Goal: Contribute content: Contribute content

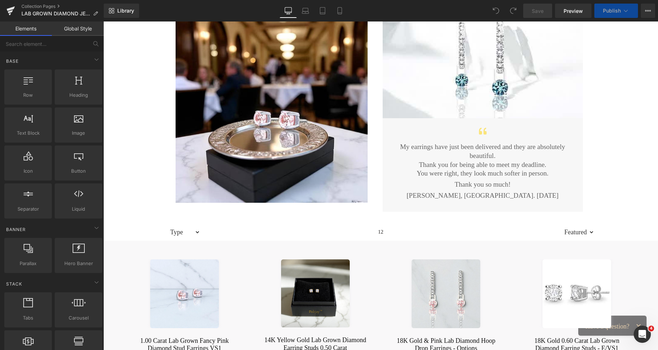
scroll to position [21, 0]
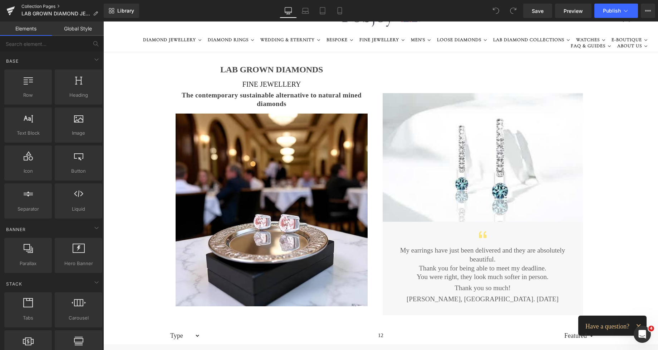
click at [35, 5] on link "Collection Pages" at bounding box center [62, 7] width 82 height 6
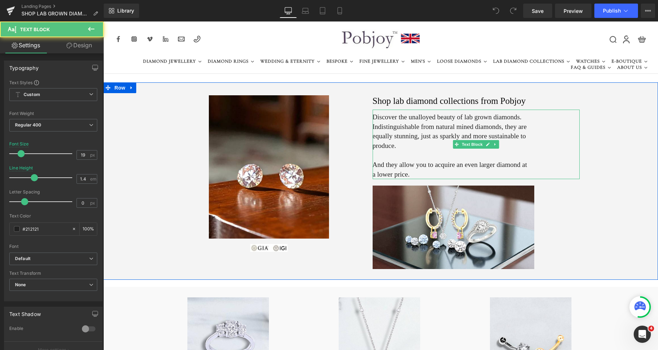
click at [380, 163] on span "And they allow you to acquire an even larger diamond at a lower price." at bounding box center [450, 169] width 155 height 17
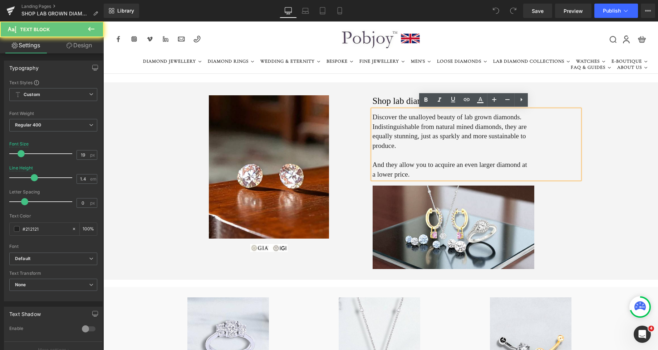
click at [381, 166] on span "And they allow you to acquire an even larger diamond at a lower price." at bounding box center [450, 169] width 155 height 17
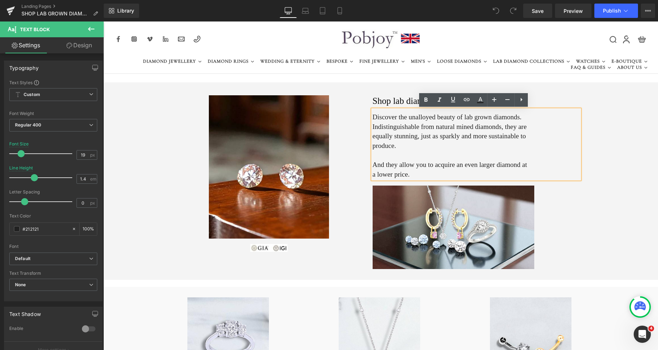
click at [378, 157] on p at bounding box center [451, 156] width 156 height 10
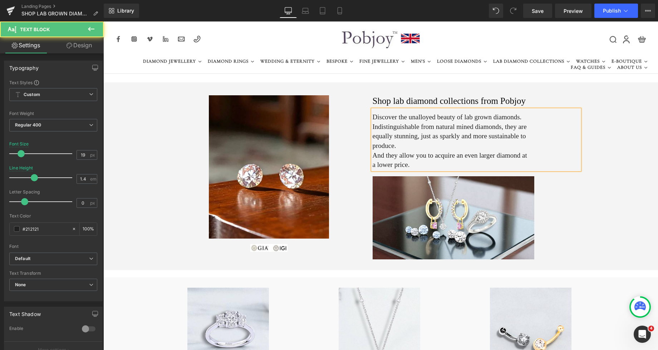
click at [383, 148] on span "Indistinguishable from natural mined diamonds, they are equally stunning, just …" at bounding box center [450, 136] width 154 height 26
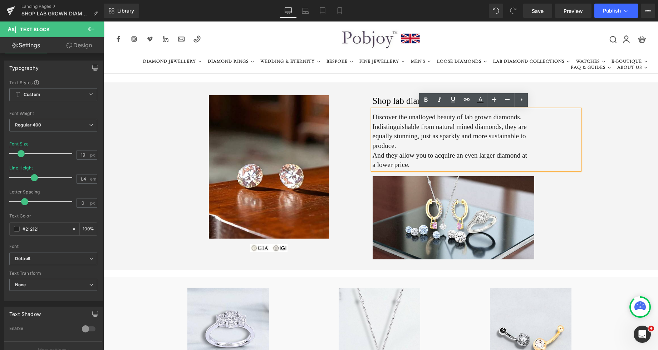
click at [384, 137] on span "Indistinguishable from natural mined diamonds, they are equally stunning, just …" at bounding box center [450, 136] width 154 height 26
click at [384, 157] on span "And they allow you to acquire an even larger diamond at a lower price." at bounding box center [450, 159] width 155 height 17
click at [404, 130] on span "Indistinguishable from natural mined diamonds, they are equally stunning, just …" at bounding box center [450, 136] width 154 height 26
click at [385, 99] on h1 "Shop lab diamond collections from Pobjoy" at bounding box center [476, 100] width 207 height 11
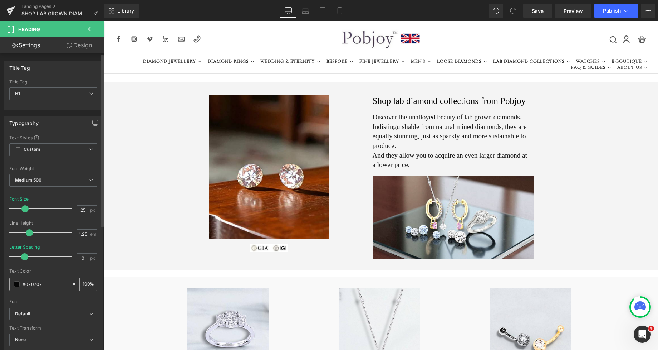
click at [18, 284] on span at bounding box center [17, 284] width 6 height 6
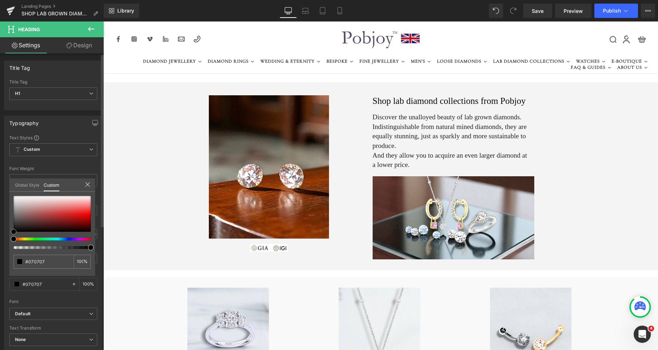
type input "#000000"
click at [11, 233] on span at bounding box center [14, 232] width 6 height 6
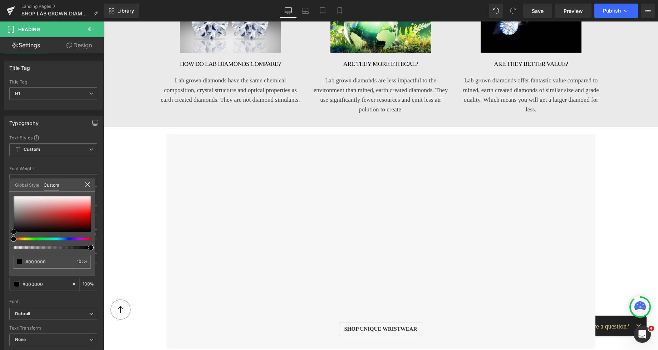
scroll to position [595, 0]
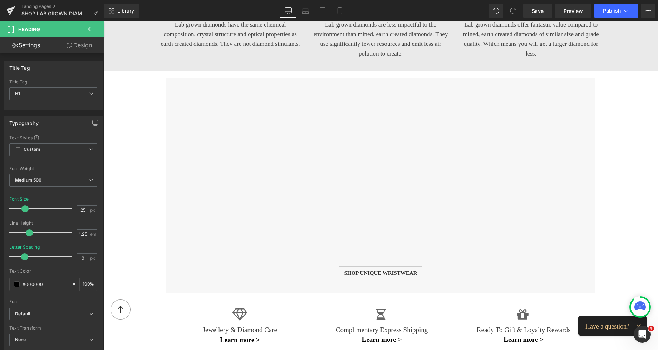
click at [273, 123] on body "Skip to content 0" at bounding box center [380, 187] width 555 height 1521
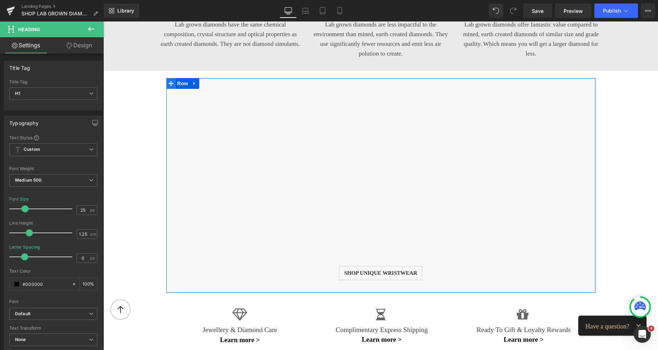
click at [166, 78] on span at bounding box center [170, 83] width 9 height 11
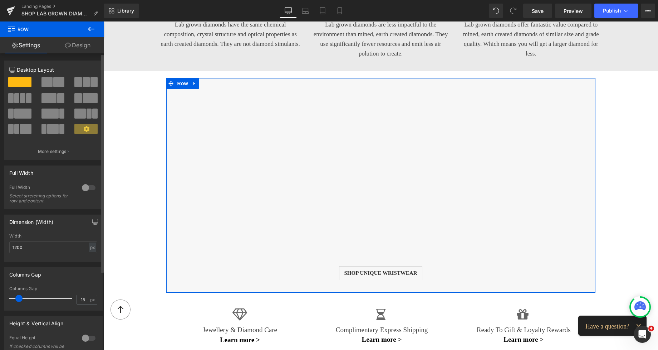
click at [54, 83] on span at bounding box center [58, 82] width 11 height 10
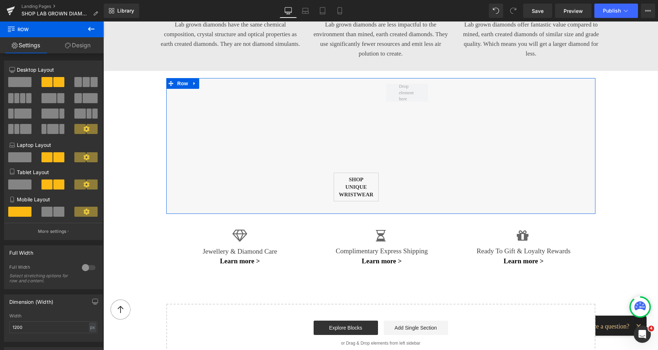
click at [433, 86] on div "Vimeo Shop unique wristwear Button Row 453px" at bounding box center [380, 146] width 429 height 136
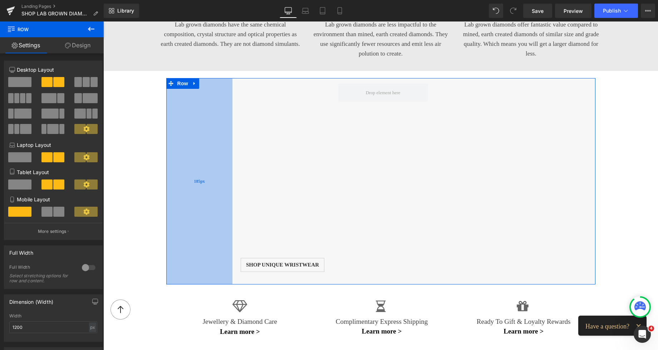
drag, startPoint x: 323, startPoint y: 91, endPoint x: 227, endPoint y: 93, distance: 95.9
click at [227, 93] on div "185px" at bounding box center [199, 181] width 66 height 206
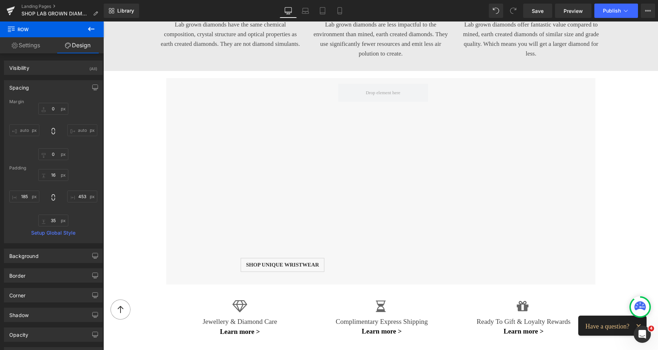
click at [92, 32] on icon at bounding box center [91, 29] width 9 height 9
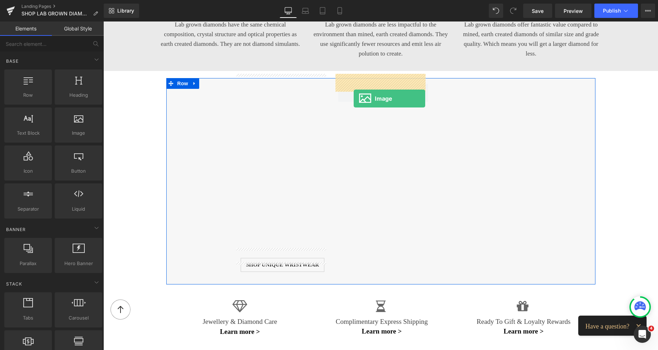
drag, startPoint x: 178, startPoint y: 146, endPoint x: 354, endPoint y: 98, distance: 182.0
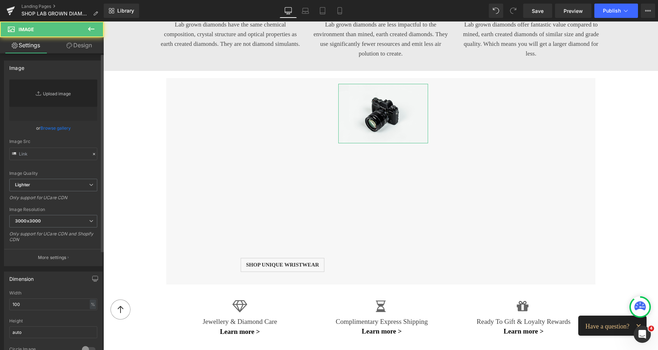
type input "//[DOMAIN_NAME][URL]"
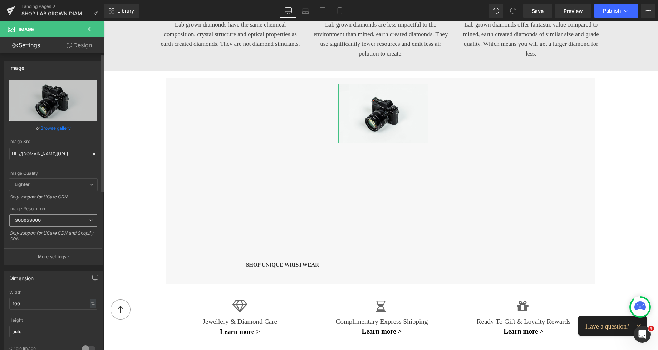
click at [30, 218] on b "3000x3000" at bounding box center [28, 219] width 26 height 5
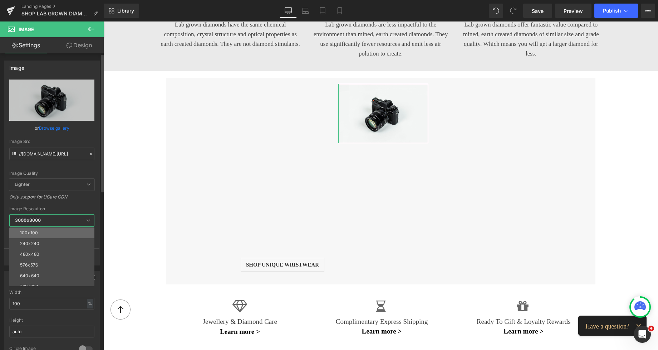
click at [35, 230] on div "100x100" at bounding box center [29, 232] width 18 height 5
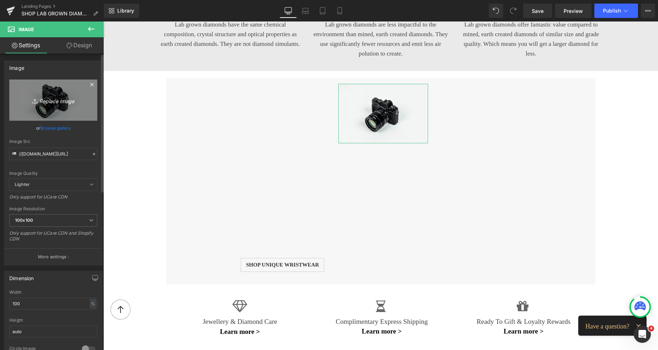
click at [59, 110] on link "Replace Image" at bounding box center [53, 99] width 88 height 41
type input "C:\fakepath\DoubleTSSilver-Photoroom (5).png"
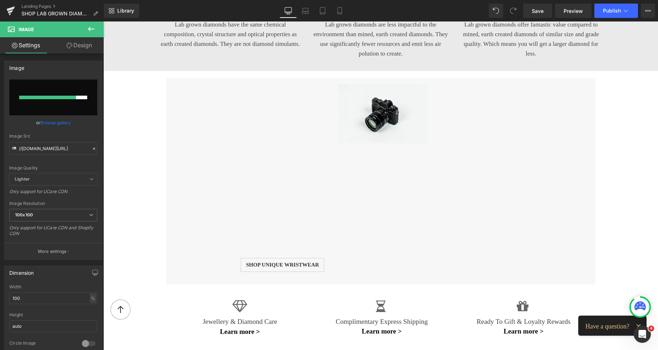
click at [225, 41] on p "Lab grown diamonds have the same chemical composition, crystal structure and op…" at bounding box center [231, 34] width 142 height 29
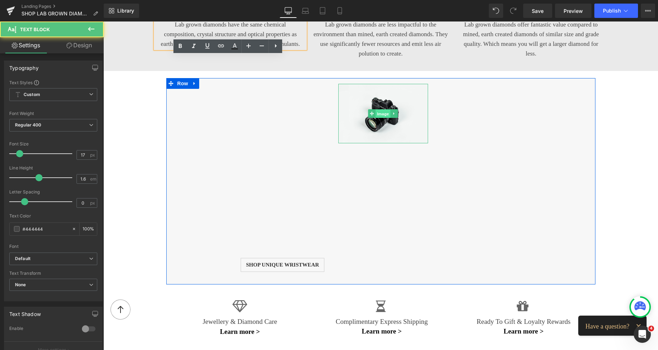
click at [377, 109] on span "Image" at bounding box center [383, 113] width 15 height 9
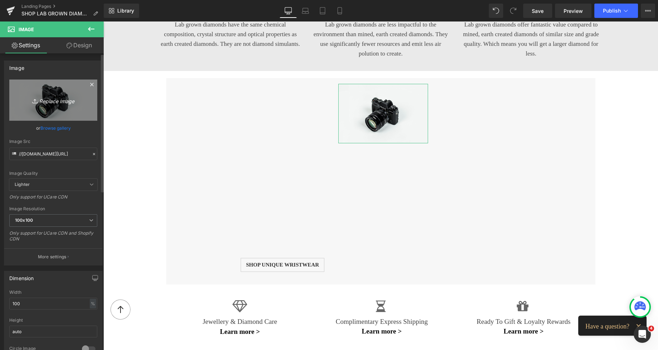
click at [50, 108] on link "Replace Image" at bounding box center [53, 99] width 88 height 41
type input "C:\fakepath\DoubleTSSilver-Photoroom (5).png"
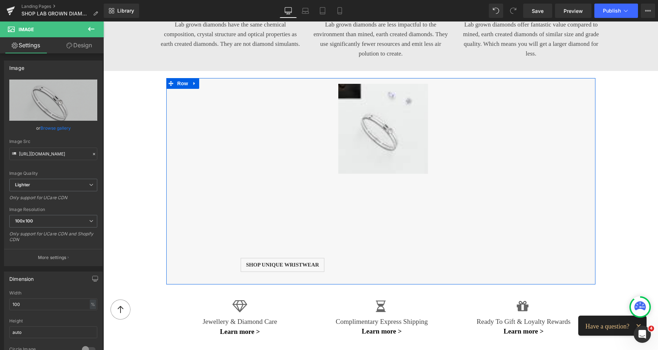
type input "[URL][DOMAIN_NAME]"
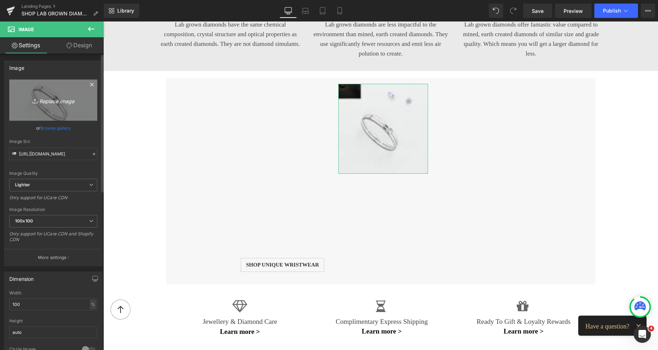
click at [62, 100] on icon "Replace Image" at bounding box center [53, 100] width 57 height 9
type input "C:\fakepath\New Template-Photoroom - 2025-10-11T225550.154.png"
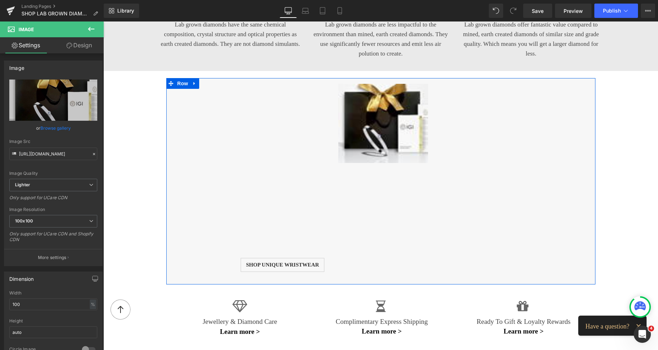
type input "[URL][DOMAIN_NAME]"
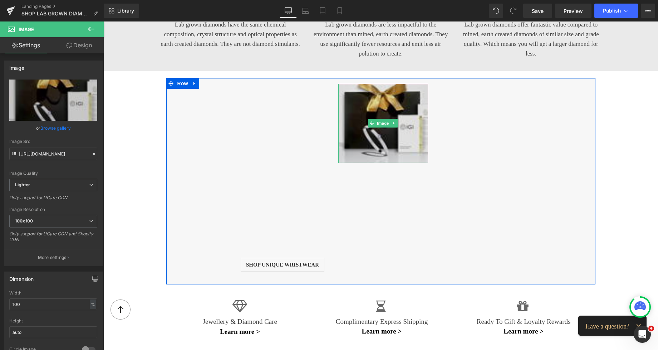
click at [384, 140] on img at bounding box center [383, 123] width 90 height 79
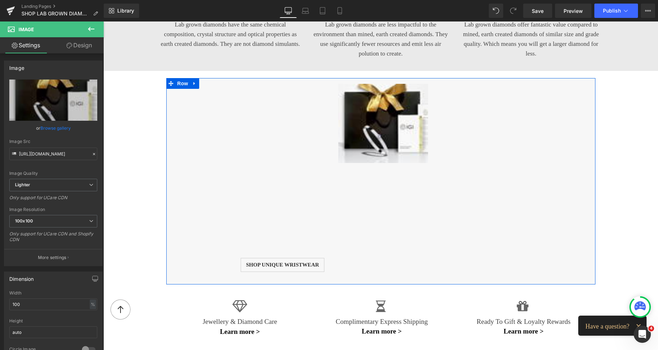
click at [471, 132] on div "Vimeo Shop unique wristwear Button Image Row 185px" at bounding box center [380, 181] width 429 height 206
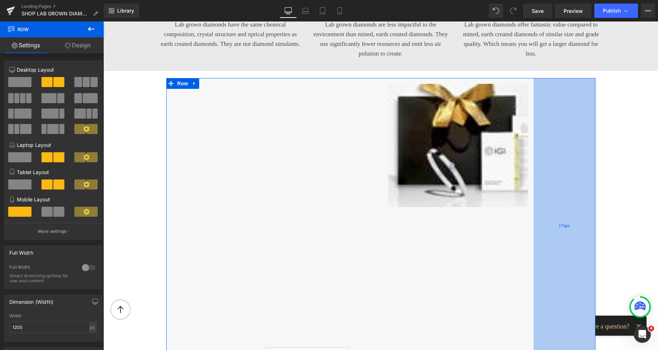
drag, startPoint x: 482, startPoint y: 112, endPoint x: 582, endPoint y: 117, distance: 100.3
click at [582, 117] on div "173px" at bounding box center [565, 225] width 62 height 295
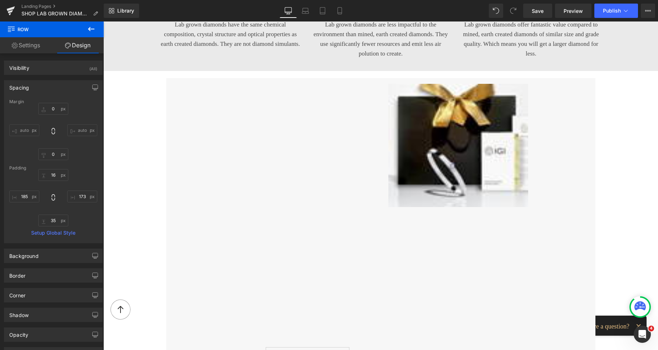
scroll to position [618, 0]
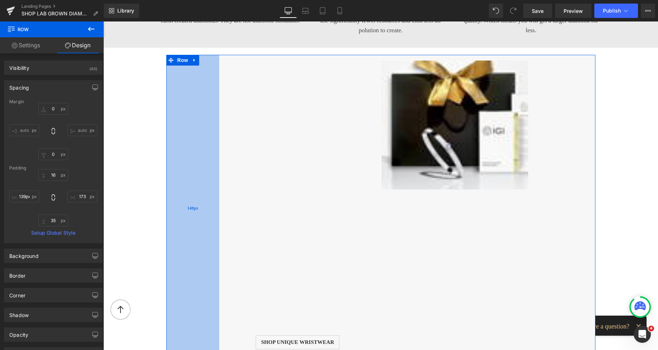
drag, startPoint x: 223, startPoint y: 123, endPoint x: 207, endPoint y: 122, distance: 15.0
click at [203, 122] on div "148px" at bounding box center [192, 208] width 53 height 307
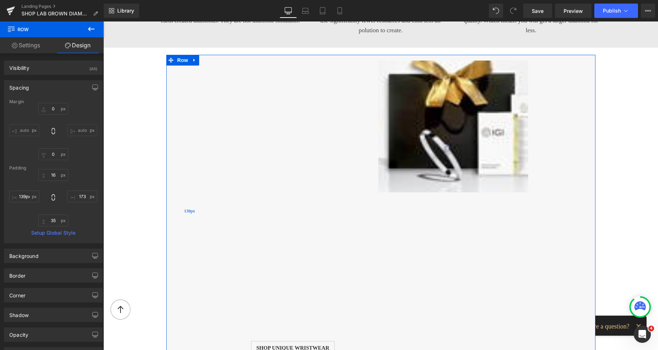
type input "130px"
click at [168, 58] on icon at bounding box center [170, 60] width 5 height 5
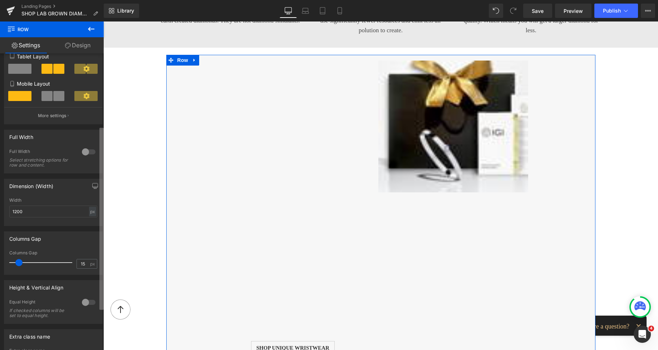
click at [93, 229] on div "6+6 6+6 12+12 Column Size Customizer 6+6 Desktop Layout Laptop Layout Tablet La…" at bounding box center [52, 202] width 104 height 299
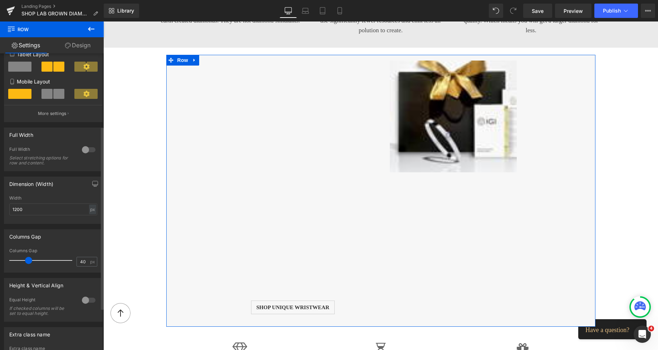
type input "37"
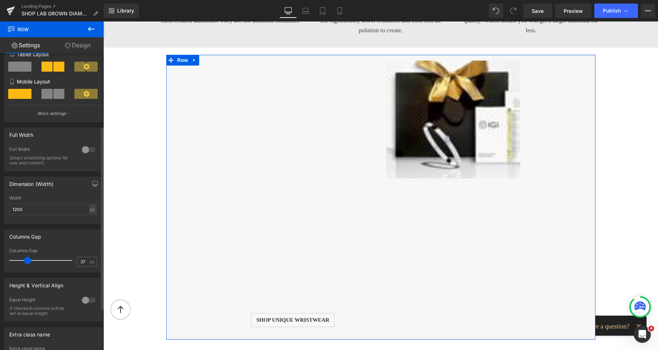
drag, startPoint x: 18, startPoint y: 261, endPoint x: 26, endPoint y: 262, distance: 8.3
click at [26, 262] on span at bounding box center [27, 260] width 7 height 7
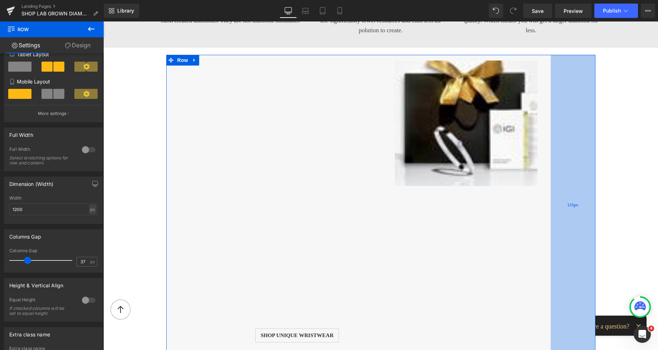
drag, startPoint x: 541, startPoint y: 92, endPoint x: 558, endPoint y: 93, distance: 17.2
click at [558, 93] on div "125px" at bounding box center [573, 205] width 45 height 300
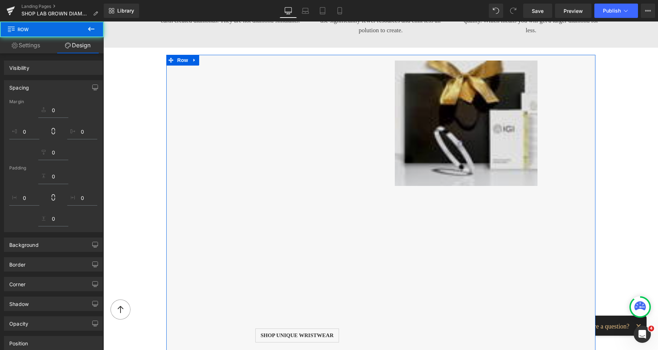
click at [451, 82] on img at bounding box center [466, 123] width 143 height 126
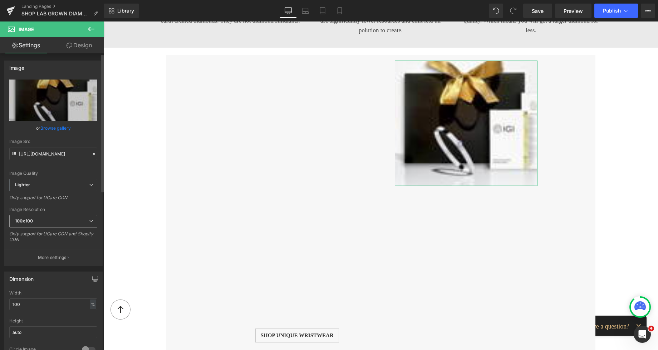
click at [32, 218] on b "100x100" at bounding box center [24, 220] width 18 height 5
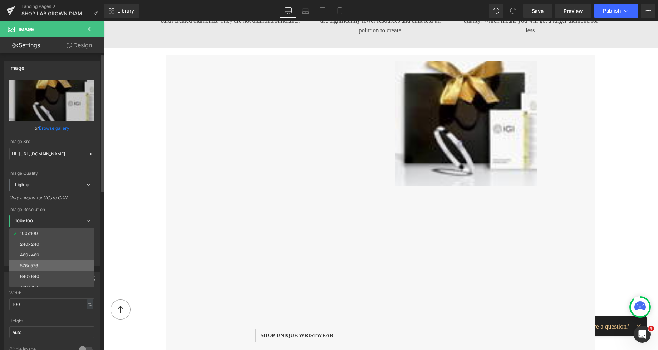
click at [27, 265] on div "576x576" at bounding box center [29, 265] width 18 height 5
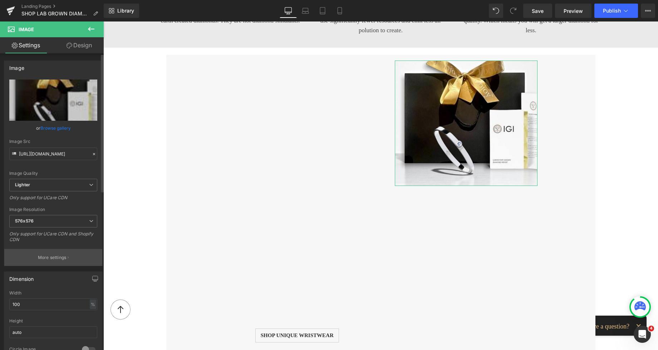
type input "[URL][DOMAIN_NAME]"
click at [78, 48] on link "Design" at bounding box center [79, 45] width 52 height 16
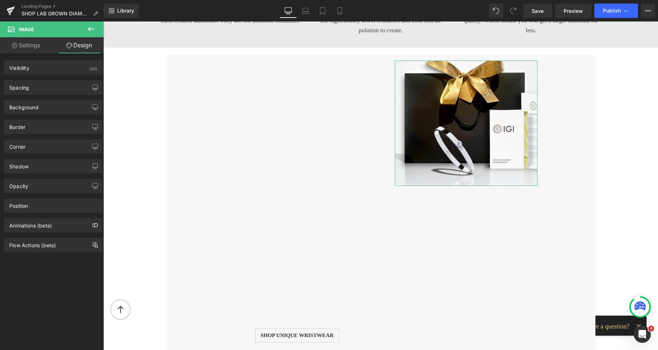
type input "0"
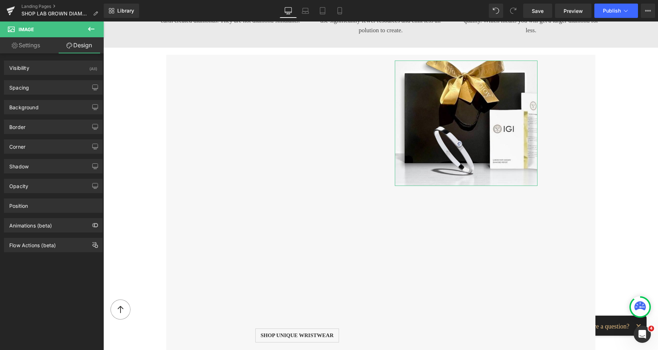
type input "0"
click at [32, 88] on div "Spacing" at bounding box center [53, 87] width 98 height 14
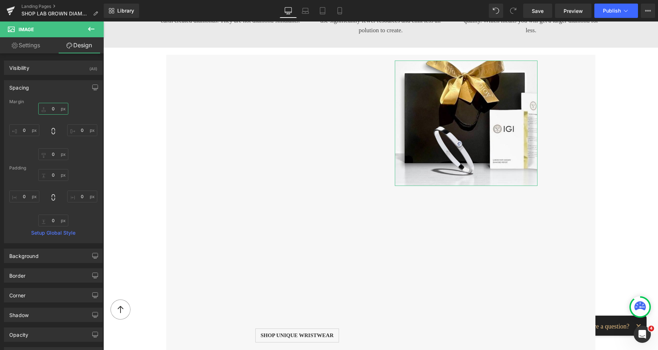
click at [45, 108] on input "0" at bounding box center [53, 109] width 30 height 12
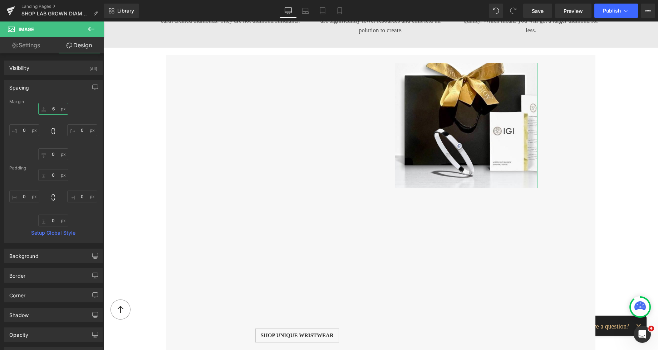
type input "65"
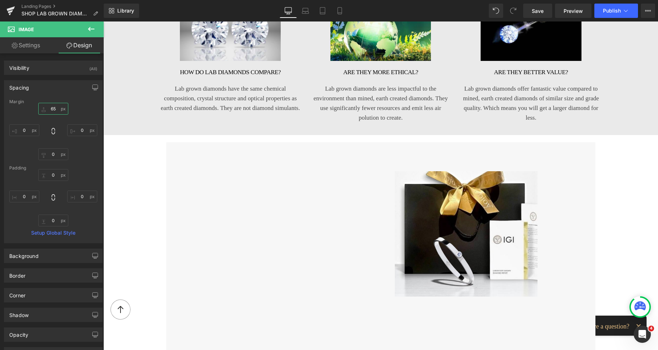
scroll to position [529, 0]
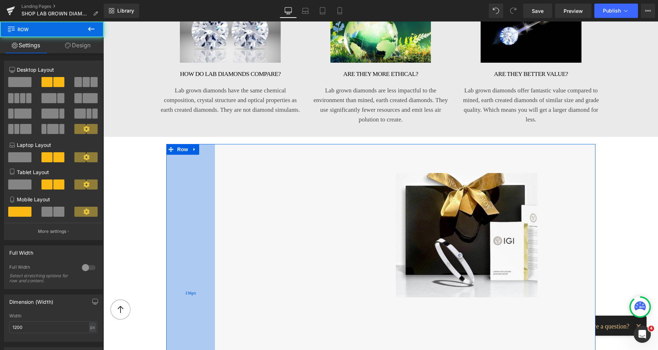
click at [209, 194] on div "136px" at bounding box center [190, 293] width 49 height 298
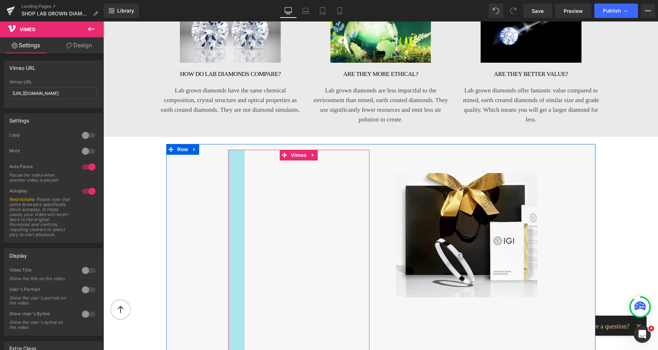
drag, startPoint x: 226, startPoint y: 190, endPoint x: 243, endPoint y: 181, distance: 19.1
click at [243, 181] on div "Vimeo 46px" at bounding box center [299, 268] width 142 height 236
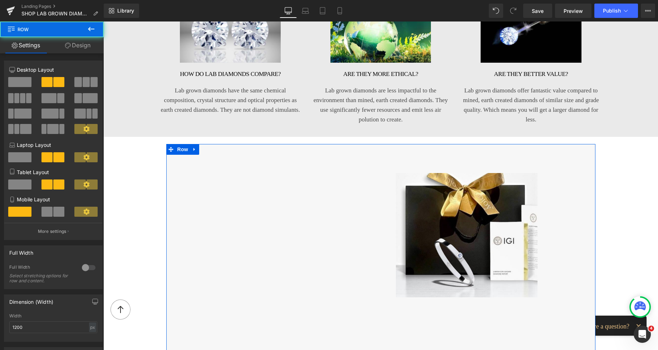
click at [367, 181] on div "Vimeo 46px Shop unique wristwear Button" at bounding box center [299, 275] width 168 height 250
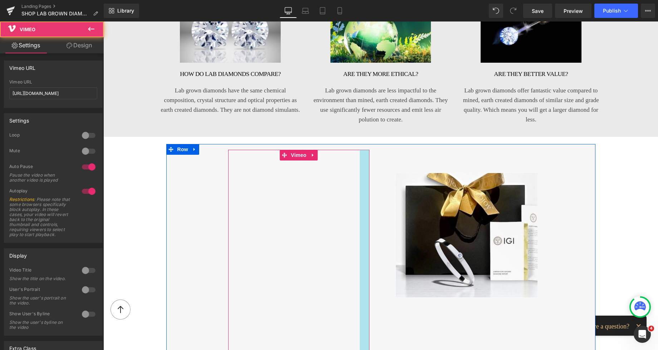
drag, startPoint x: 367, startPoint y: 180, endPoint x: 357, endPoint y: 177, distance: 10.2
click at [357, 177] on div "Vimeo 46px" at bounding box center [299, 259] width 142 height 219
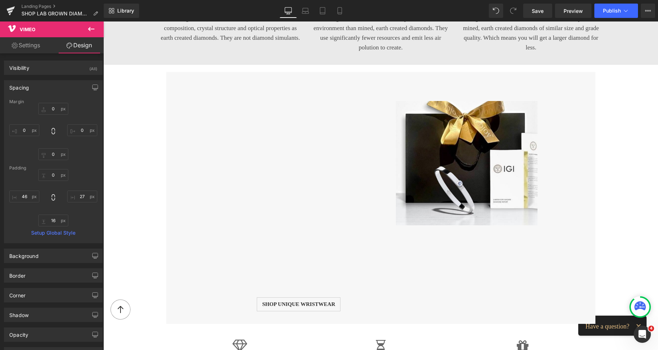
scroll to position [597, 0]
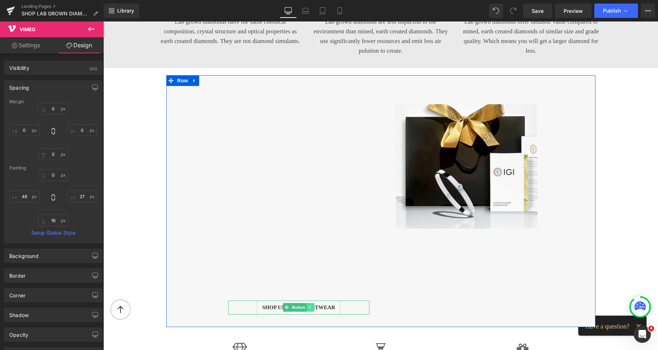
click at [309, 305] on icon at bounding box center [311, 307] width 4 height 4
click at [305, 305] on icon at bounding box center [307, 307] width 4 height 4
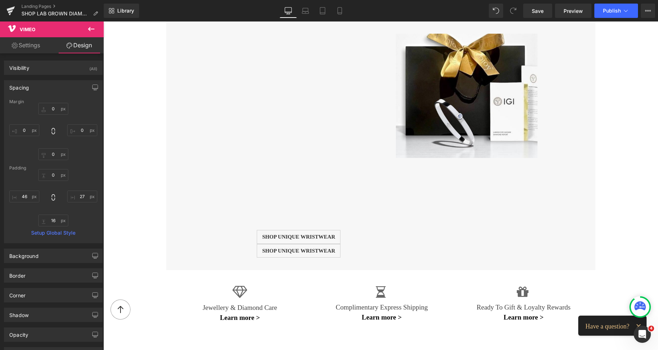
scroll to position [638, 0]
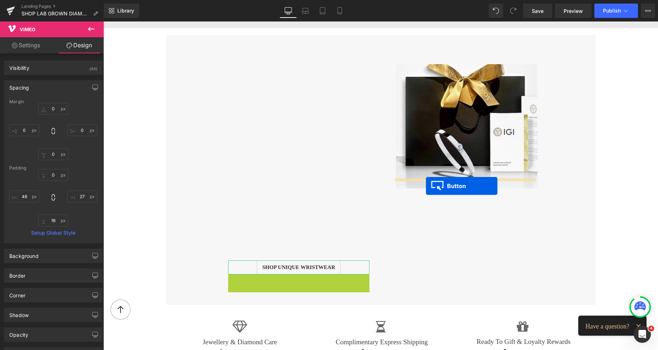
drag, startPoint x: 283, startPoint y: 269, endPoint x: 426, endPoint y: 186, distance: 165.9
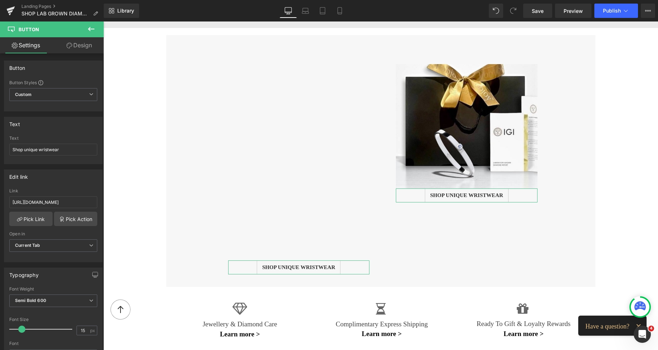
click at [87, 46] on link "Design" at bounding box center [79, 45] width 52 height 16
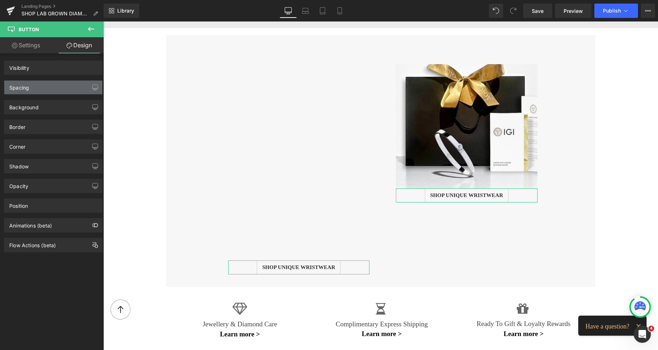
click at [34, 86] on div "Spacing" at bounding box center [53, 87] width 98 height 14
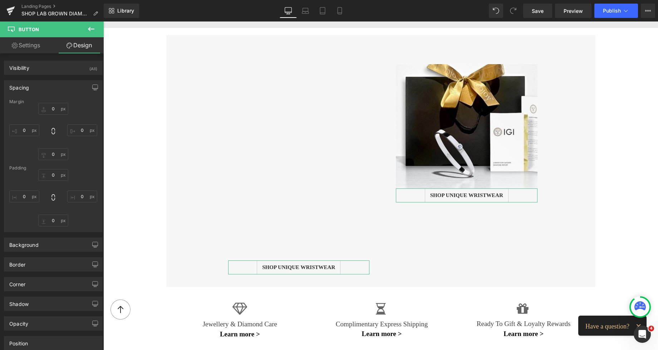
type input "0"
type input "8"
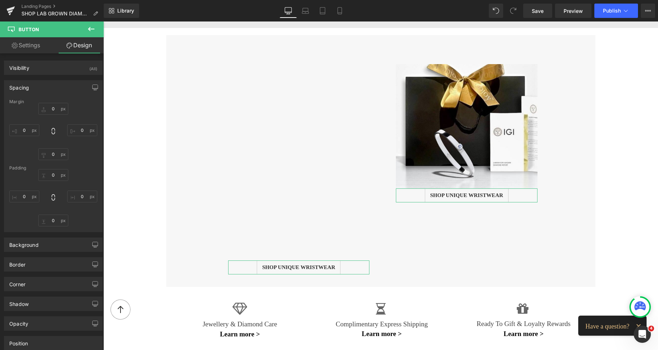
type input "14"
type input "8"
type input "14"
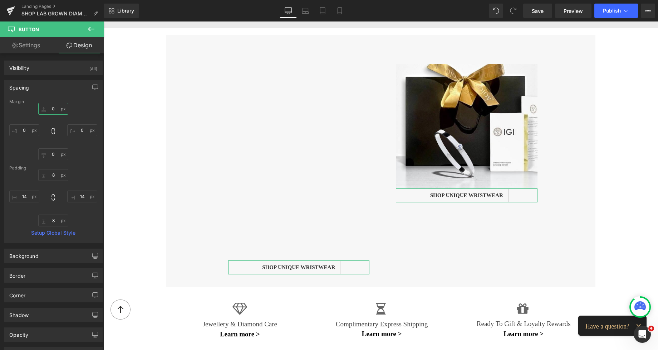
click at [48, 108] on input "0" at bounding box center [53, 109] width 30 height 12
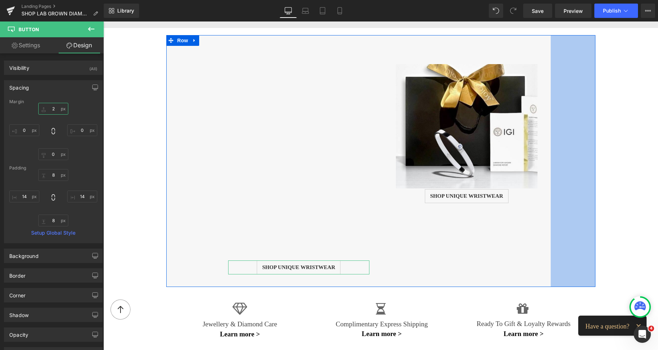
type input "26"
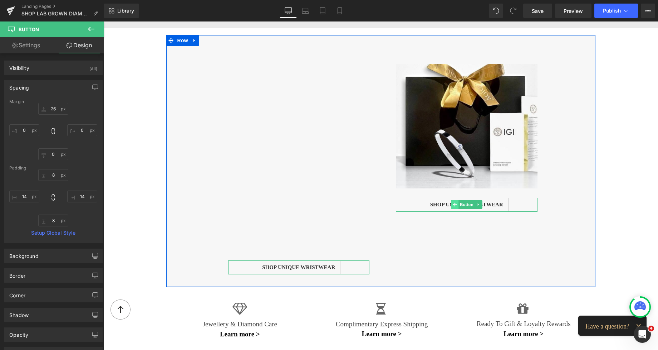
click at [453, 202] on icon at bounding box center [455, 204] width 4 height 4
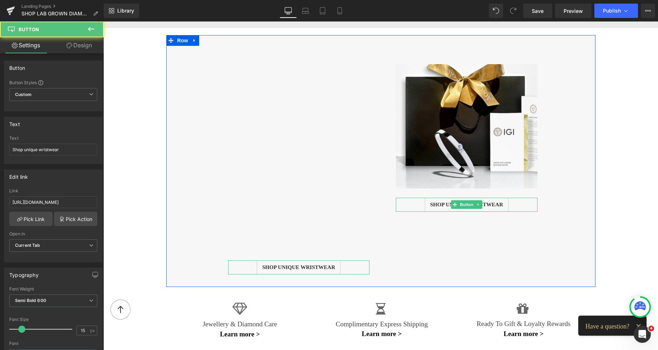
click at [436, 201] on span "Shop unique wristwear" at bounding box center [466, 205] width 73 height 8
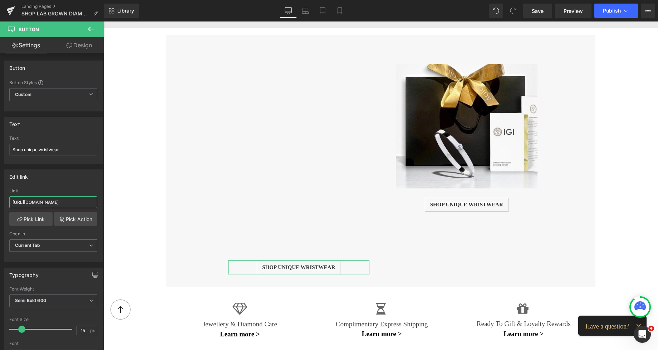
scroll to position [0, 194]
drag, startPoint x: 115, startPoint y: 222, endPoint x: 108, endPoint y: 205, distance: 17.9
paste input "products/solid-silver-hinged-lab-diamond-bangle-1-00-carat"
type input "[URL][DOMAIN_NAME]"
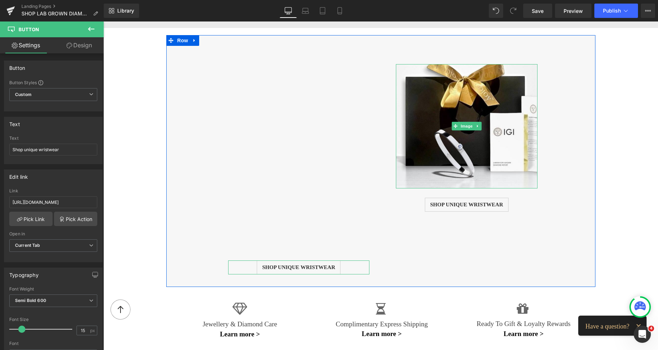
click at [446, 132] on img at bounding box center [467, 126] width 142 height 124
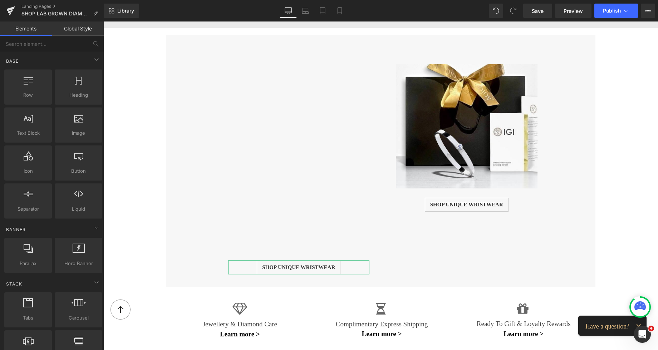
click at [407, 139] on img at bounding box center [467, 126] width 142 height 124
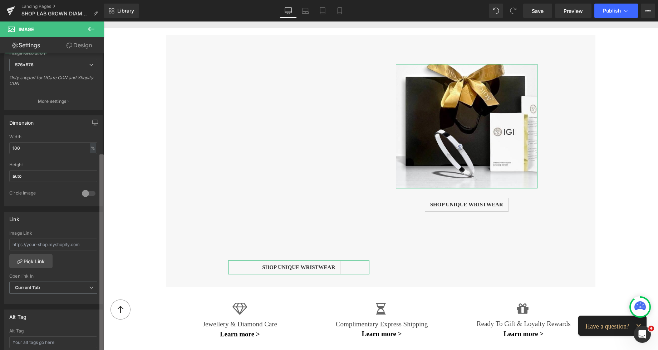
scroll to position [172, 0]
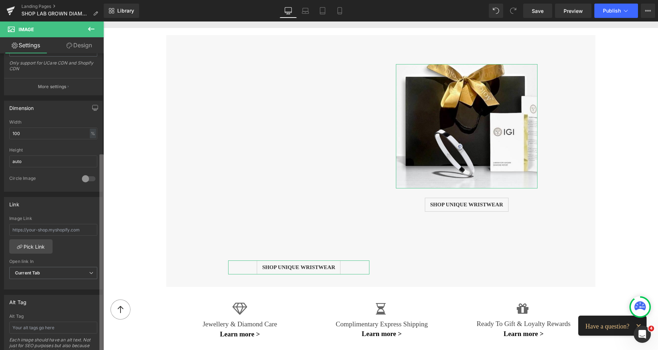
click at [85, 250] on div "Image [URL][DOMAIN_NAME] Replace Image Upload image or Browse gallery Image Src…" at bounding box center [52, 202] width 104 height 299
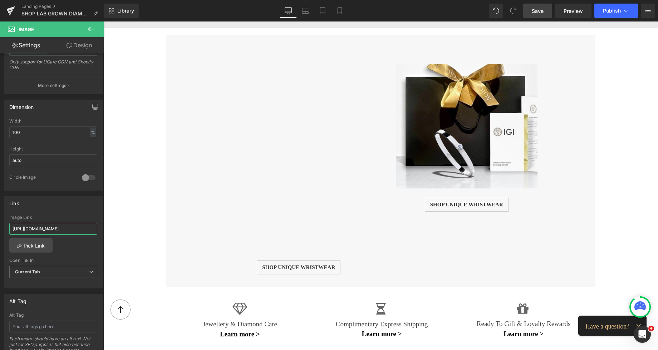
type input "[URL][DOMAIN_NAME]"
click at [533, 13] on span "Save" at bounding box center [538, 11] width 12 height 8
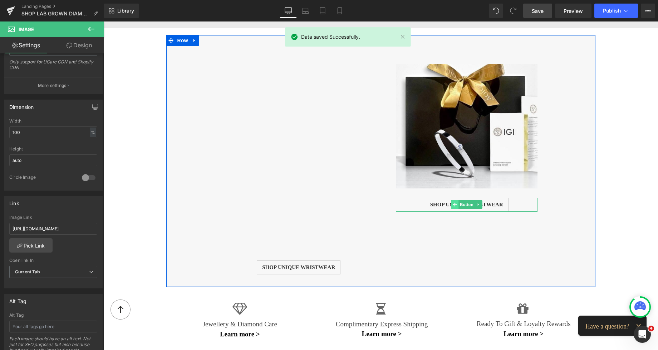
click at [451, 200] on span at bounding box center [455, 204] width 8 height 9
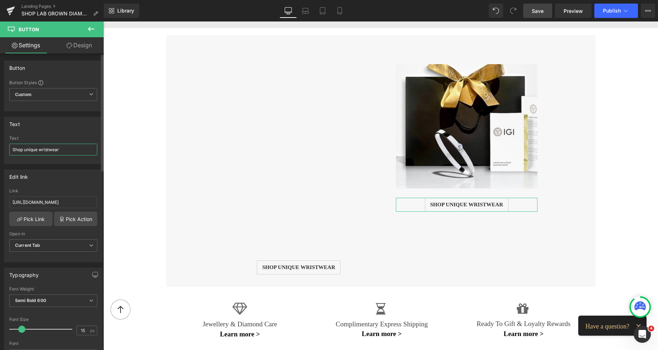
drag, startPoint x: 62, startPoint y: 151, endPoint x: 24, endPoint y: 149, distance: 37.6
click at [24, 149] on input "Shop unique wristwear" at bounding box center [53, 149] width 88 height 12
type input "Shop DIAMOND DONUT BANGLE"
click at [537, 11] on span "Save" at bounding box center [538, 11] width 12 height 8
click at [546, 9] on link "Save" at bounding box center [537, 11] width 29 height 14
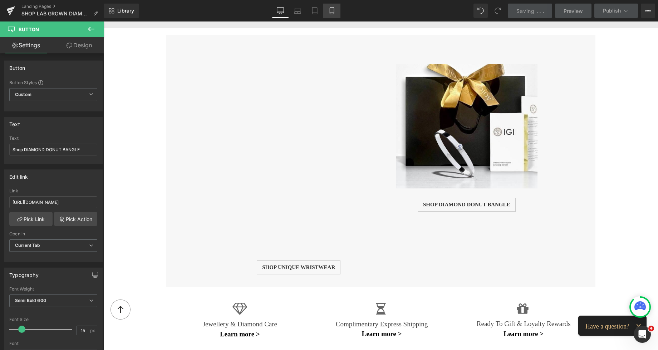
click at [329, 10] on icon at bounding box center [331, 10] width 7 height 7
type input "100"
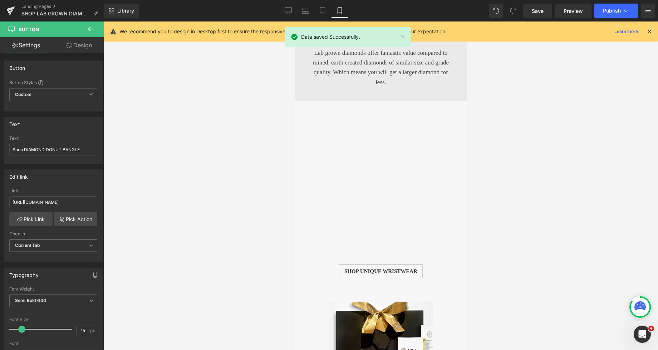
scroll to position [1840, 0]
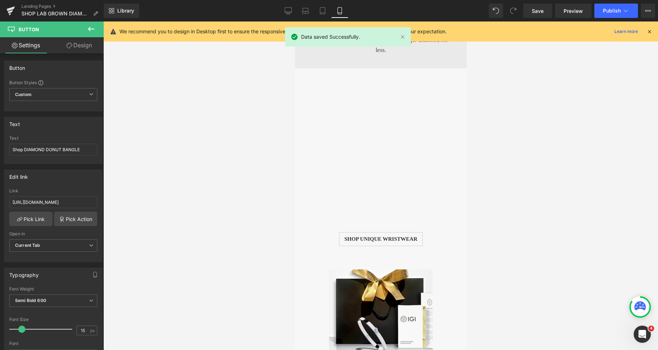
click at [326, 140] on div "Vimeo 46px Shop unique wristwear Button Image Shop DIAMOND DONUT BANGLE Button …" at bounding box center [381, 231] width 172 height 327
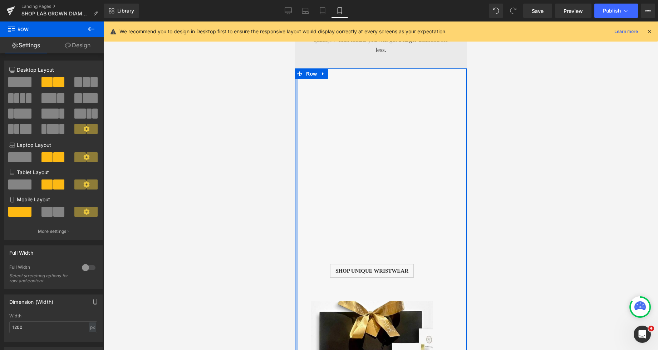
drag, startPoint x: 18, startPoint y: 113, endPoint x: 292, endPoint y: 132, distance: 274.7
click at [236, 117] on div at bounding box center [380, 185] width 555 height 328
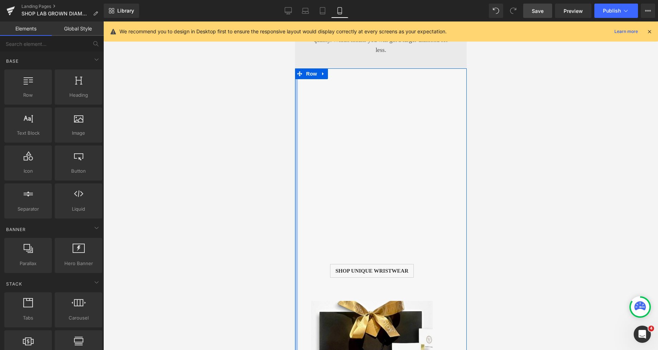
drag, startPoint x: 540, startPoint y: 11, endPoint x: 170, endPoint y: 74, distance: 375.5
click at [540, 11] on span "Save" at bounding box center [538, 11] width 12 height 8
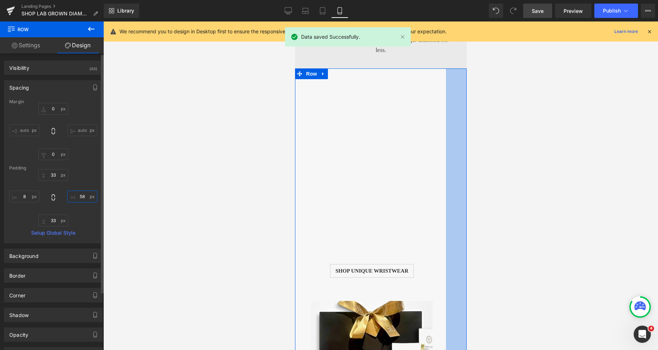
click at [76, 196] on input "58" at bounding box center [82, 196] width 30 height 12
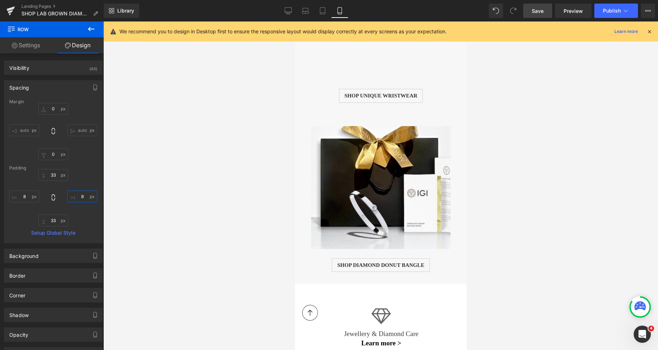
scroll to position [2050, 0]
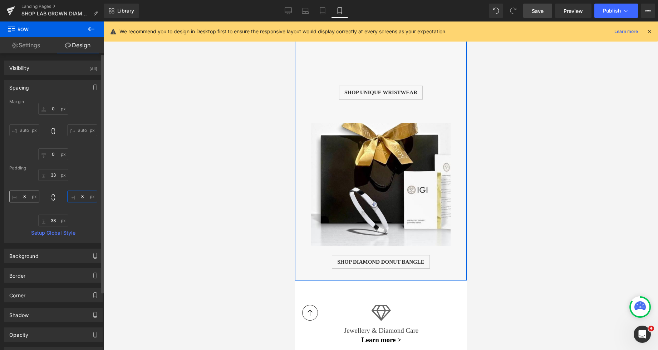
type input "8"
click at [21, 195] on input "8" at bounding box center [24, 196] width 30 height 12
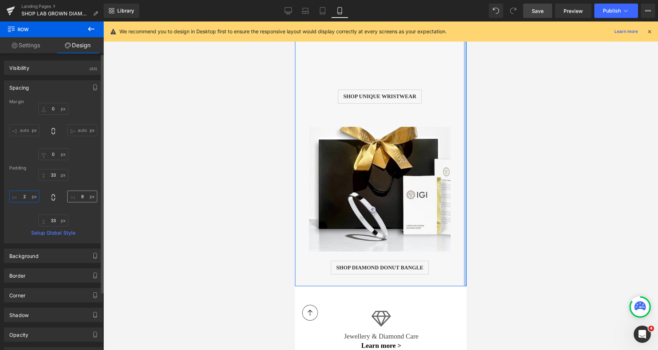
type input "2"
click at [75, 197] on input "8" at bounding box center [82, 196] width 30 height 12
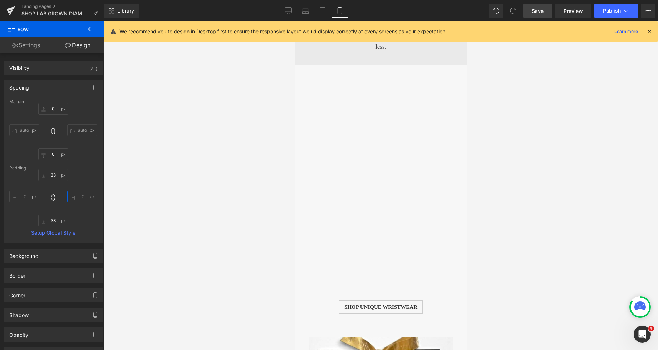
scroll to position [1893, 0]
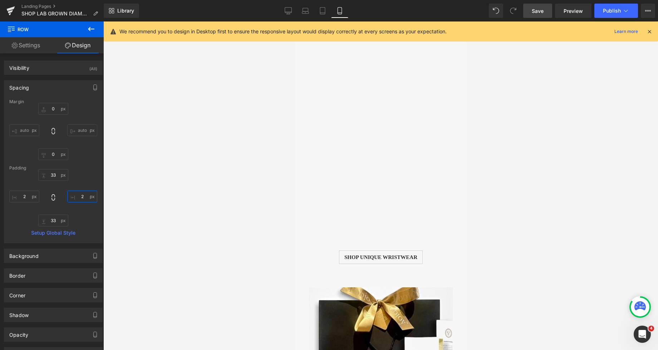
type input "2"
click at [541, 12] on span "Save" at bounding box center [538, 11] width 12 height 8
click at [317, 9] on icon at bounding box center [314, 10] width 7 height 7
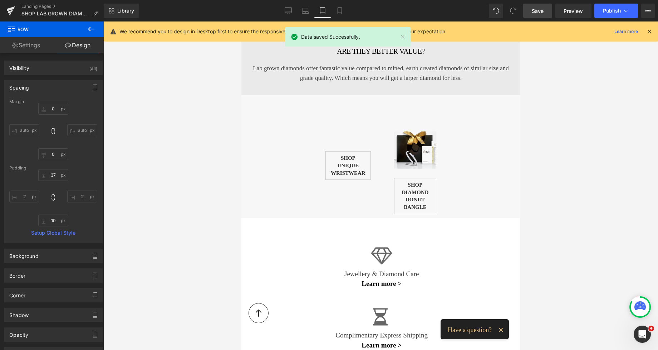
scroll to position [1856, 0]
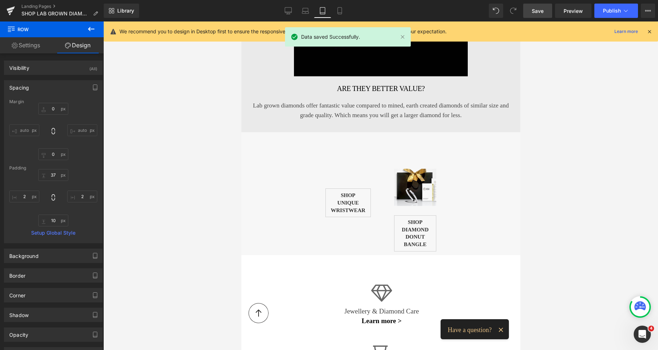
type input "0"
type input "37"
type input "198"
type input "10"
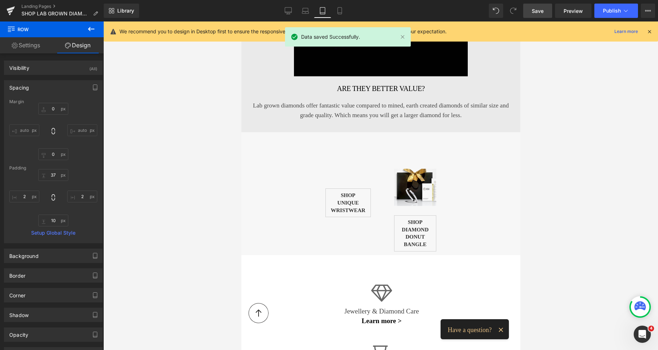
type input "198"
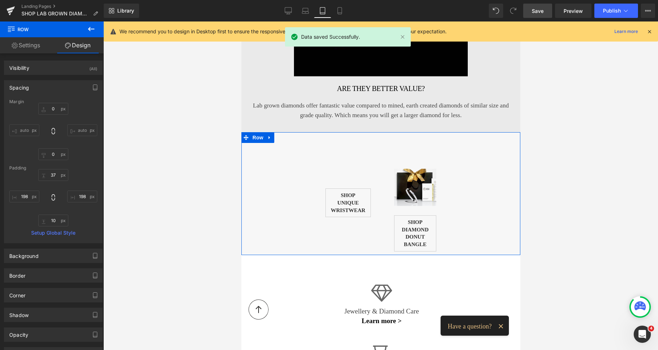
click at [292, 172] on div "Vimeo 46px Shop unique wristwear Button Image Shop DIAMOND DONUT BANGLE Button …" at bounding box center [380, 193] width 279 height 122
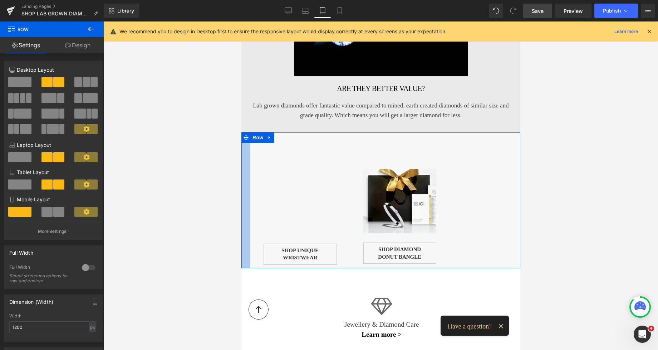
drag, startPoint x: 62, startPoint y: 158, endPoint x: 239, endPoint y: 195, distance: 180.9
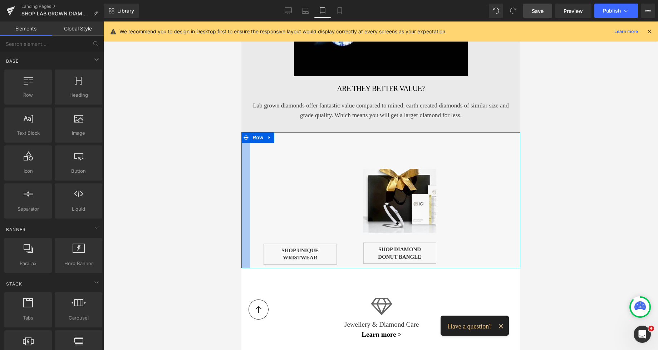
click at [220, 189] on div at bounding box center [380, 185] width 555 height 328
click at [546, 9] on link "Save" at bounding box center [537, 11] width 29 height 14
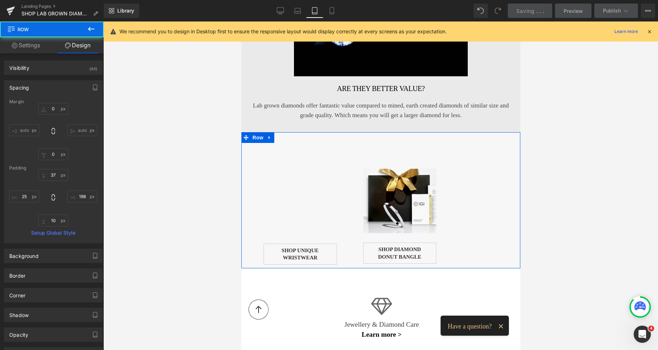
click at [76, 197] on input "198" at bounding box center [82, 196] width 30 height 12
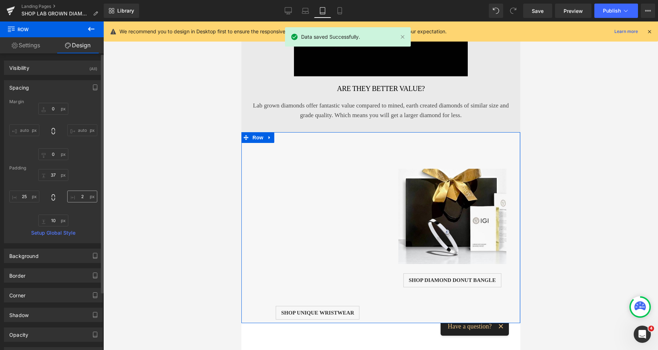
type input "25"
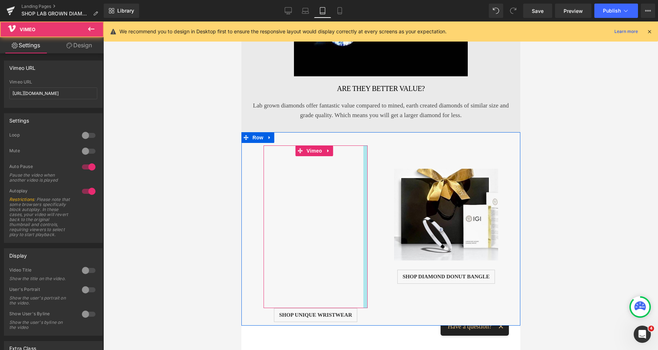
drag, startPoint x: 360, startPoint y: 206, endPoint x: 365, endPoint y: 205, distance: 5.4
click at [365, 205] on div "Vimeo 46px Shop unique wristwear Button" at bounding box center [315, 233] width 131 height 176
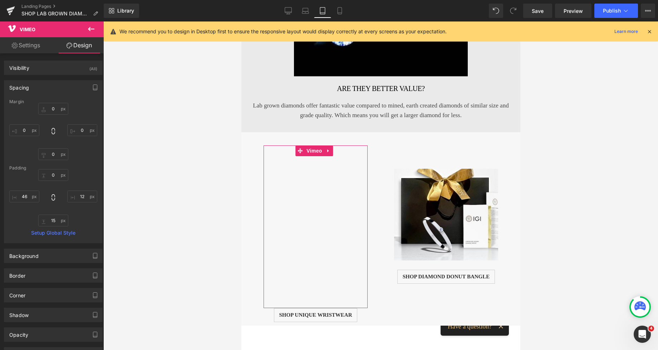
click at [581, 163] on div at bounding box center [380, 185] width 555 height 328
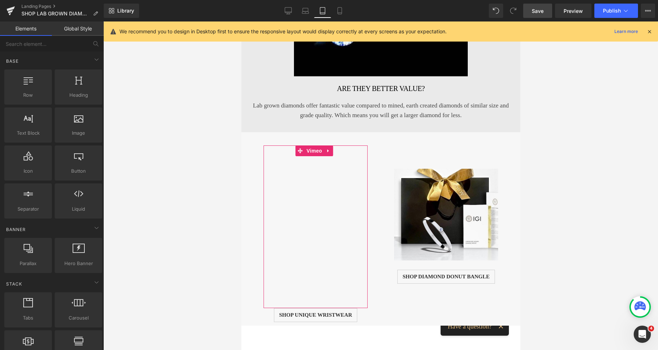
click at [534, 6] on link "Save" at bounding box center [537, 11] width 29 height 14
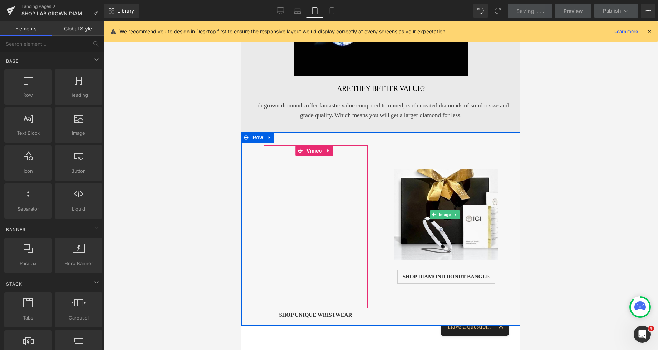
click at [412, 186] on img at bounding box center [446, 214] width 104 height 92
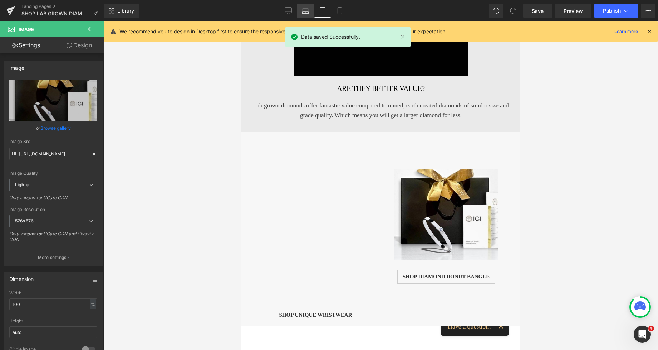
click at [311, 10] on link "Laptop" at bounding box center [305, 11] width 17 height 14
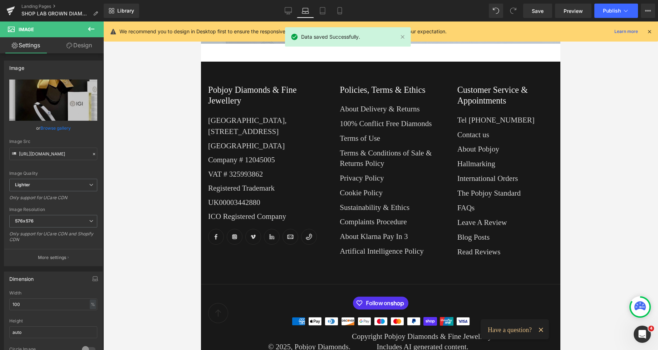
scroll to position [524, 0]
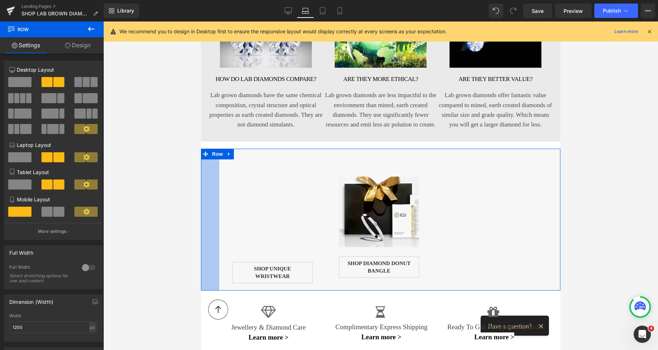
drag, startPoint x: 46, startPoint y: 170, endPoint x: 199, endPoint y: 204, distance: 156.7
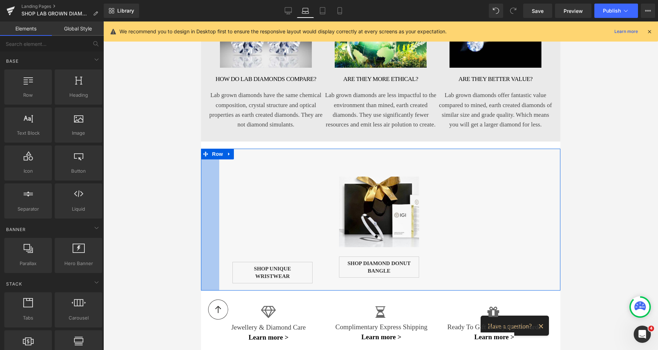
click at [199, 204] on div at bounding box center [380, 185] width 555 height 328
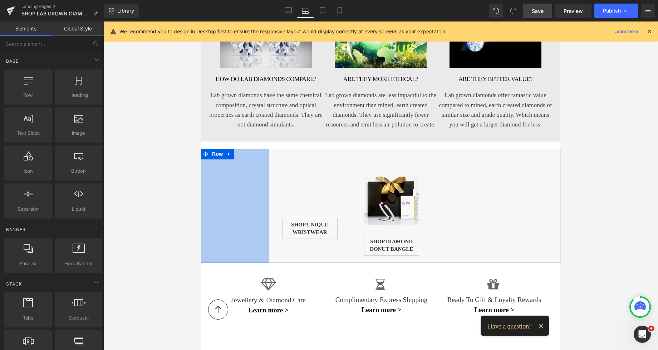
click at [536, 11] on span "Save" at bounding box center [538, 11] width 12 height 8
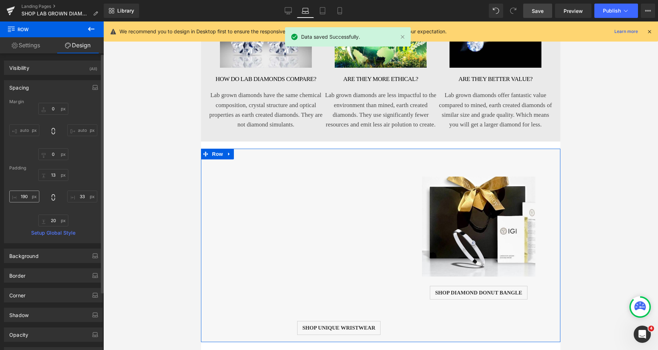
type input "33"
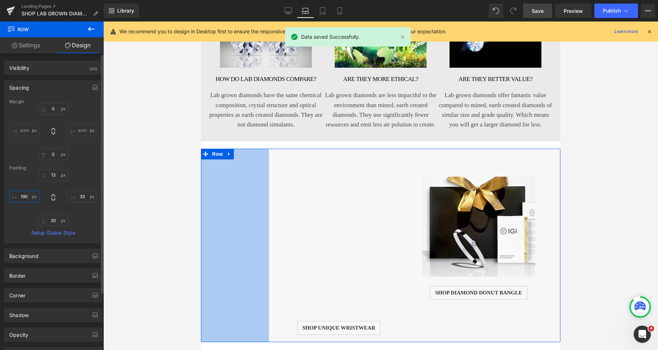
click at [27, 196] on input "190" at bounding box center [24, 196] width 30 height 12
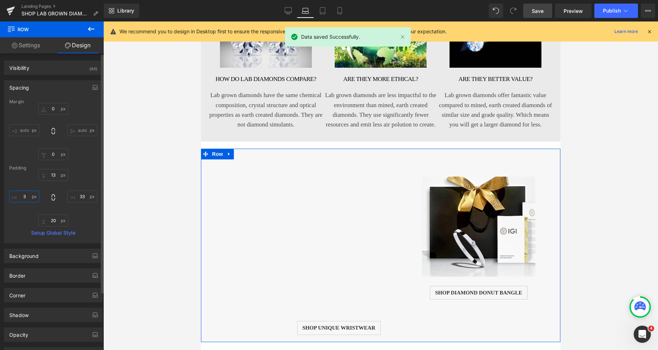
type input "33"
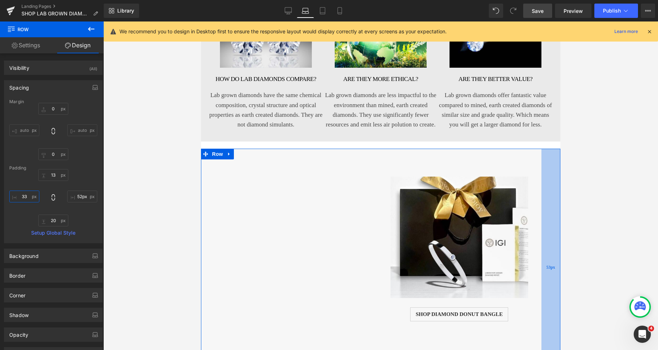
type input "53px"
drag, startPoint x: 546, startPoint y: 206, endPoint x: 539, endPoint y: 206, distance: 7.2
click at [542, 206] on div "53px" at bounding box center [551, 266] width 19 height 236
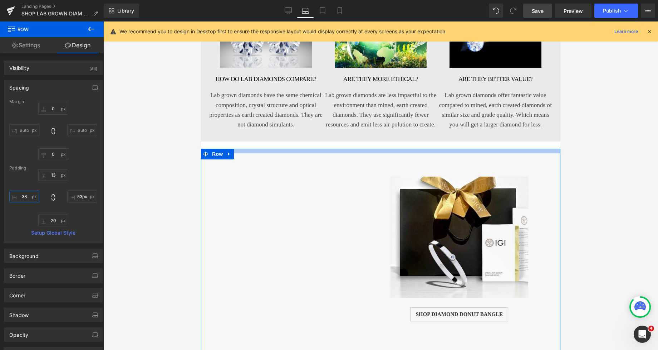
type input "35px"
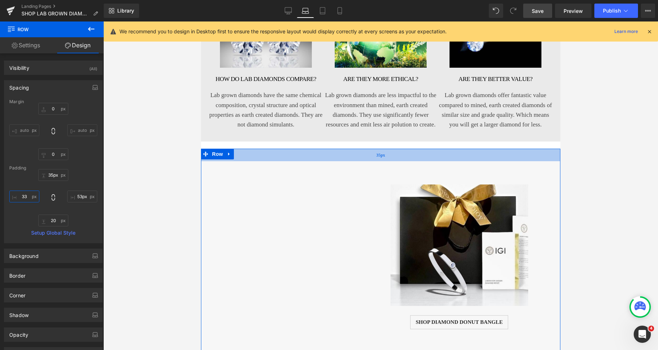
drag, startPoint x: 470, startPoint y: 151, endPoint x: 474, endPoint y: 158, distance: 8.5
click at [474, 158] on div "35px" at bounding box center [381, 154] width 360 height 13
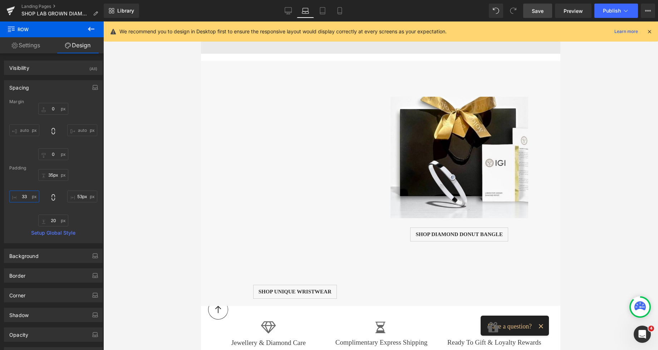
scroll to position [658, 0]
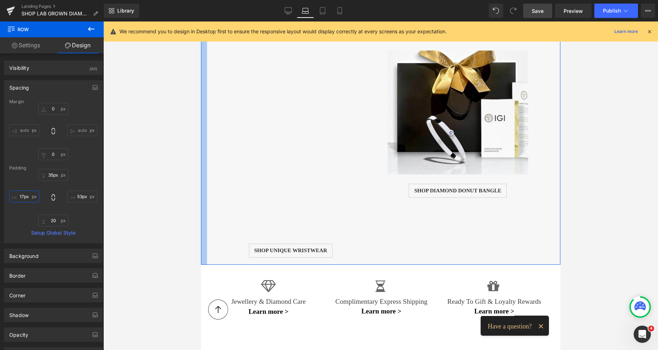
drag, startPoint x: 207, startPoint y: 118, endPoint x: 201, endPoint y: 118, distance: 5.7
click at [201, 118] on div at bounding box center [204, 140] width 6 height 250
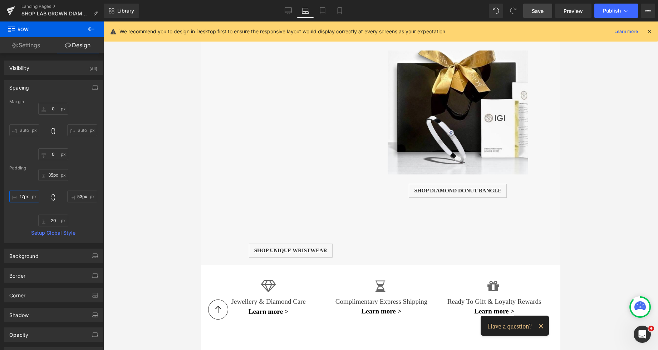
type input "17px"
click at [537, 10] on span "Save" at bounding box center [538, 11] width 12 height 8
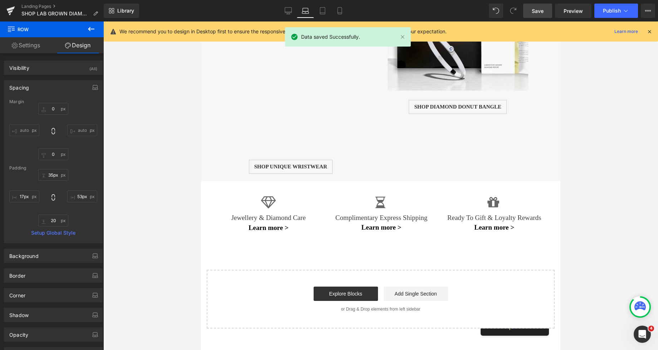
scroll to position [781, 0]
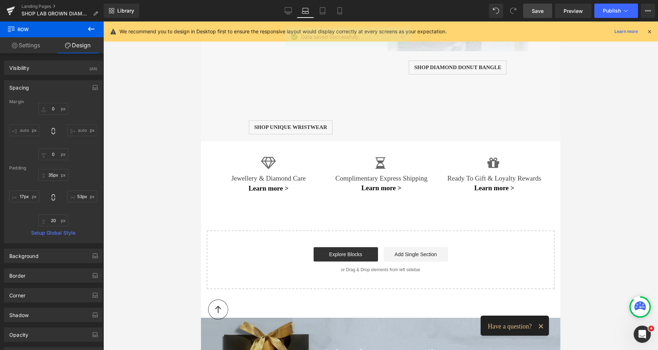
click at [536, 14] on span "Save" at bounding box center [538, 11] width 12 height 8
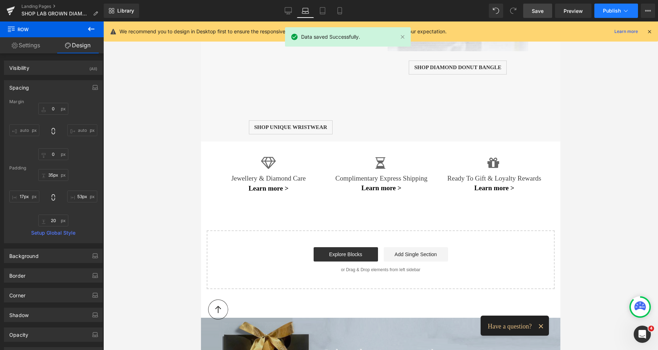
click at [609, 10] on span "Publish" at bounding box center [612, 11] width 18 height 6
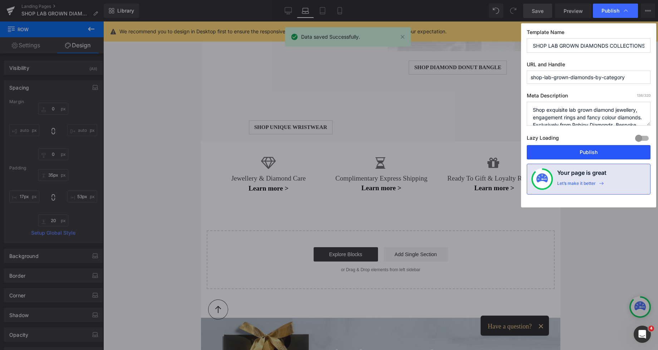
click at [582, 151] on button "Publish" at bounding box center [589, 152] width 124 height 14
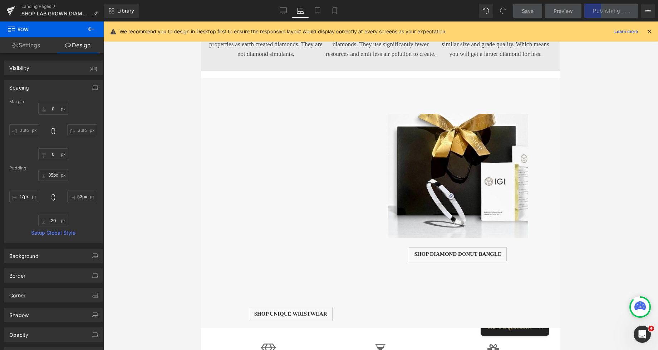
scroll to position [588, 0]
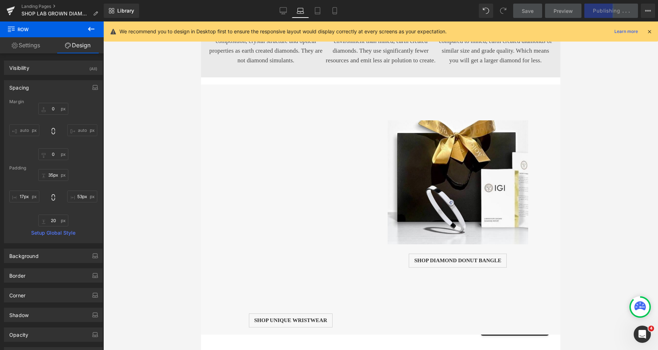
drag, startPoint x: 557, startPoint y: 192, endPoint x: 764, endPoint y: 166, distance: 208.0
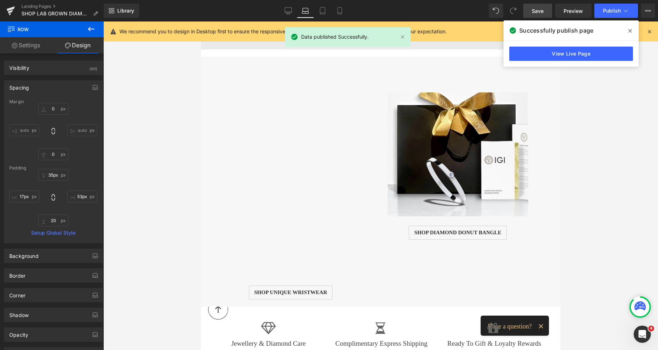
scroll to position [648, 0]
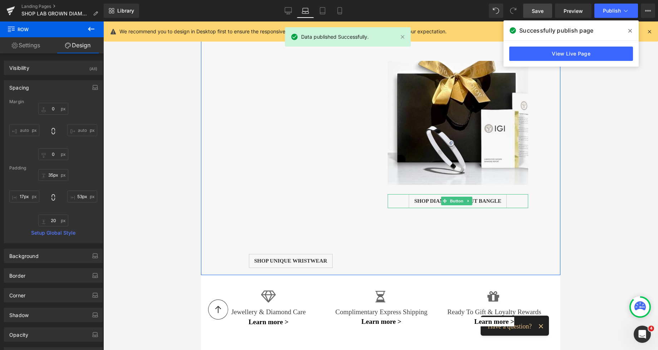
click at [510, 198] on div "Shop DIAMOND DONUT BANGLE" at bounding box center [458, 201] width 141 height 14
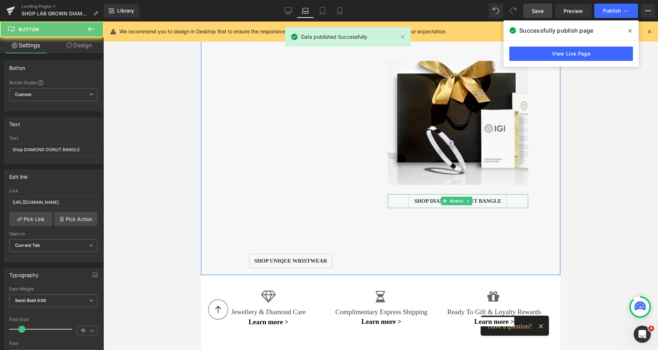
click at [510, 198] on div "Shop DIAMOND DONUT BANGLE" at bounding box center [458, 201] width 141 height 14
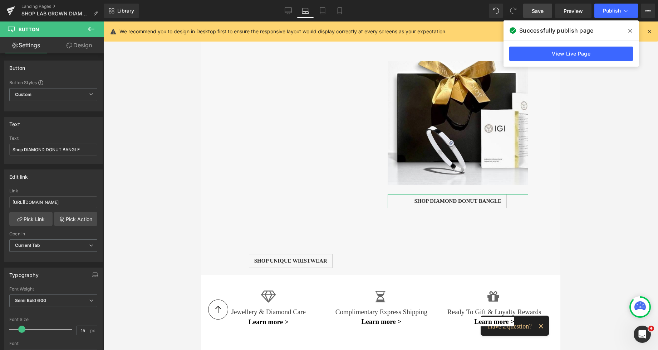
click at [80, 44] on link "Design" at bounding box center [79, 45] width 52 height 16
click at [0, 0] on div "Spacing" at bounding box center [0, 0] width 0 height 0
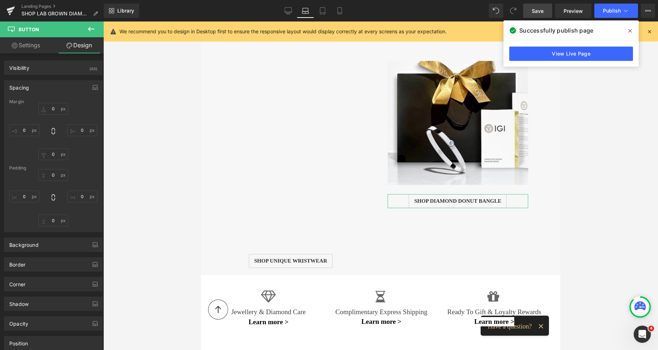
type input "26"
type input "0"
type input "8"
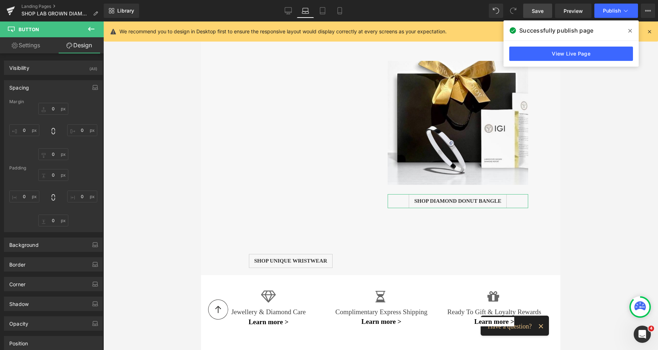
type input "14"
type input "8"
type input "14"
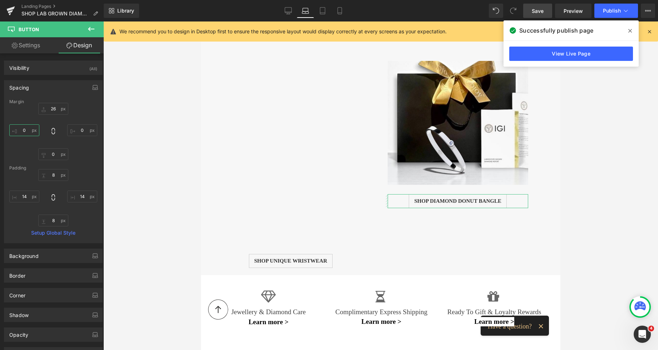
click at [28, 133] on input "0" at bounding box center [24, 130] width 30 height 12
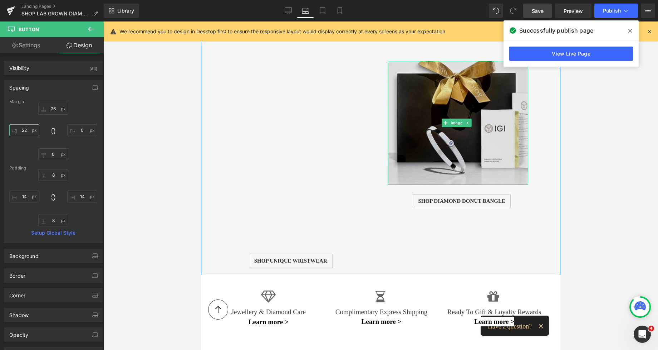
type input "2"
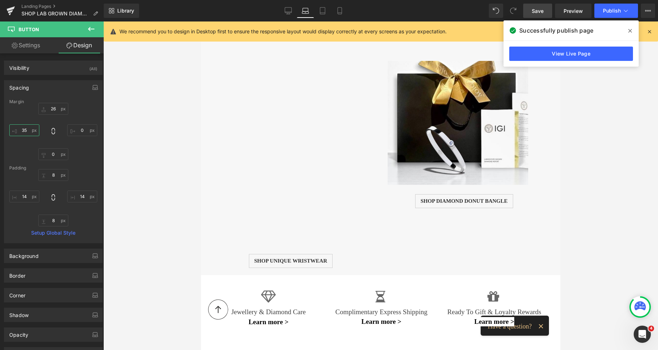
type input "35"
click at [323, 19] on div "Library Laptop Desktop Laptop Tablet Mobile Save Preview Publish Scheduled View…" at bounding box center [381, 10] width 555 height 21
click at [324, 12] on icon at bounding box center [322, 10] width 7 height 7
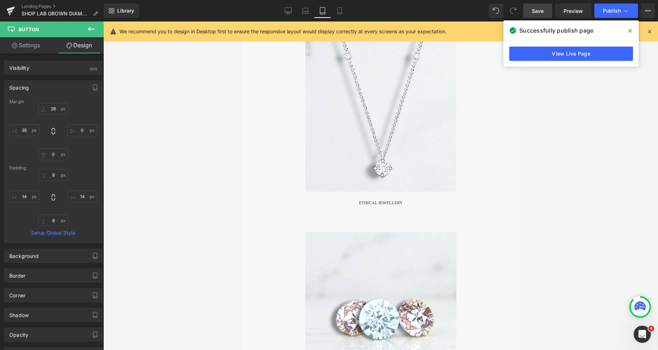
type input "26"
type input "0"
type input "8"
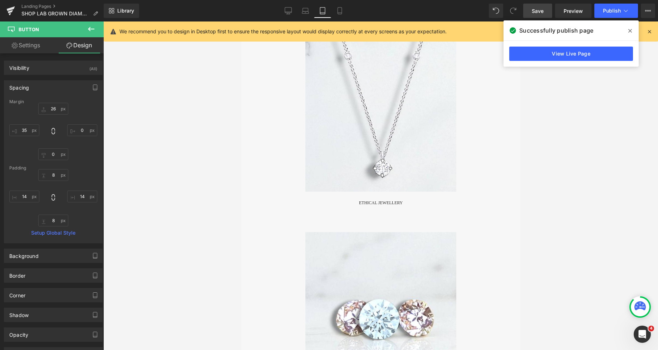
type input "14"
type input "8"
type input "14"
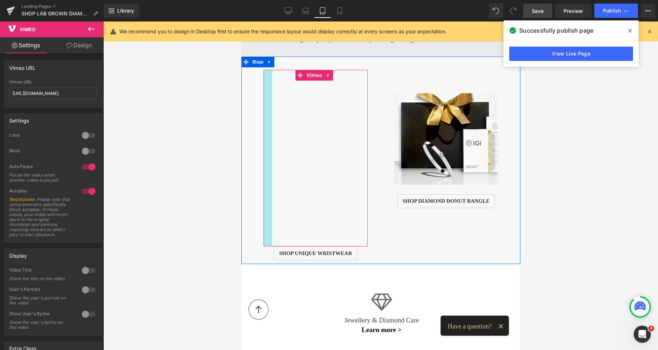
drag, startPoint x: 275, startPoint y: 178, endPoint x: 268, endPoint y: 177, distance: 7.9
click at [268, 177] on div "Vimeo" at bounding box center [315, 158] width 104 height 176
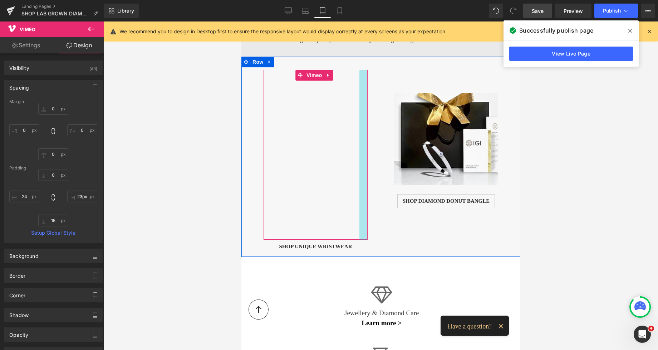
type input "24px"
drag, startPoint x: 363, startPoint y: 176, endPoint x: 359, endPoint y: 175, distance: 4.4
click at [359, 175] on div "Vimeo" at bounding box center [315, 154] width 104 height 168
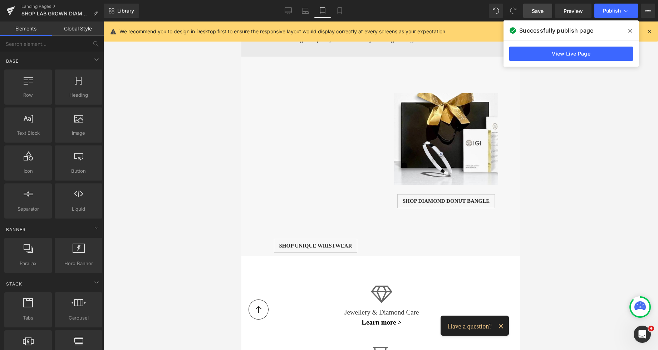
click at [549, 180] on div at bounding box center [380, 185] width 555 height 328
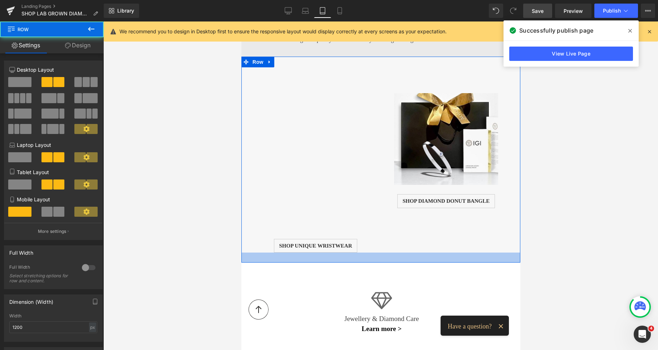
drag, startPoint x: 384, startPoint y: 250, endPoint x: 387, endPoint y: 257, distance: 7.4
click at [387, 257] on div at bounding box center [380, 257] width 279 height 10
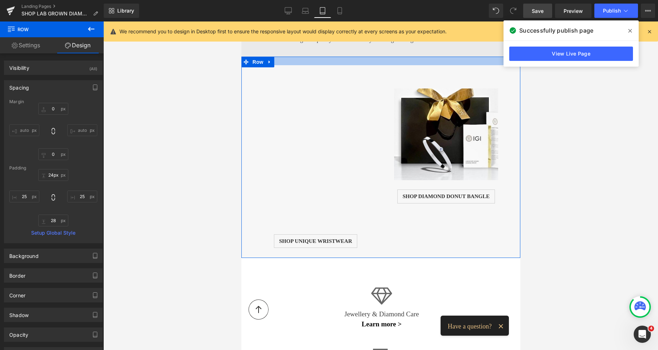
type input "23px"
drag, startPoint x: 368, startPoint y: 60, endPoint x: 360, endPoint y: 52, distance: 12.2
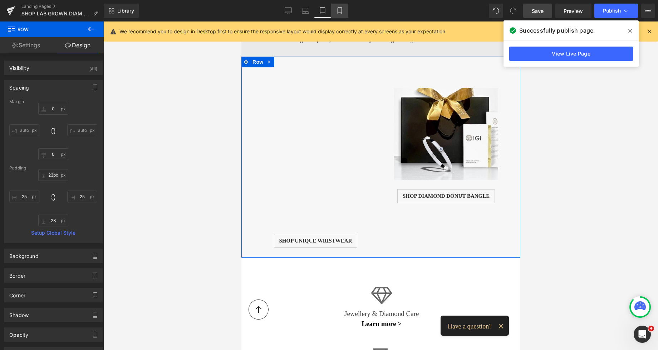
click at [341, 10] on icon at bounding box center [339, 10] width 7 height 7
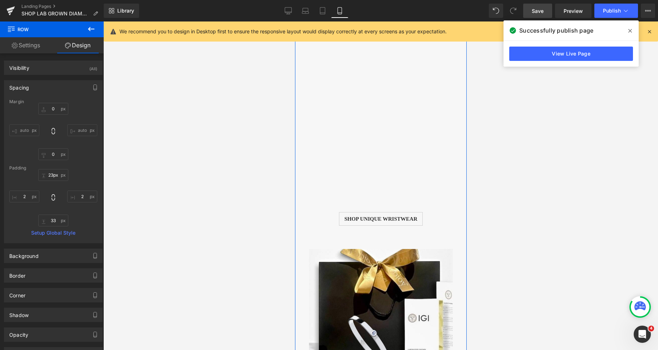
type input "0"
type input "33"
type input "2"
type input "33"
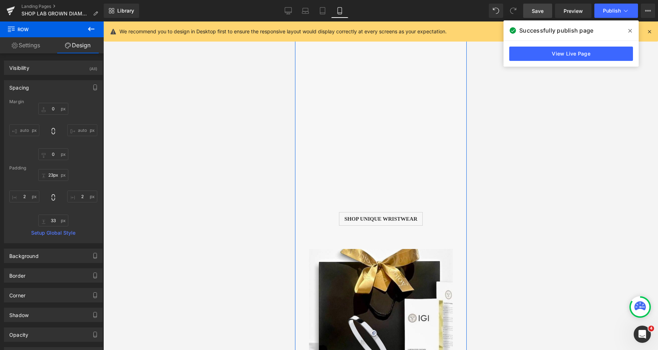
type input "2"
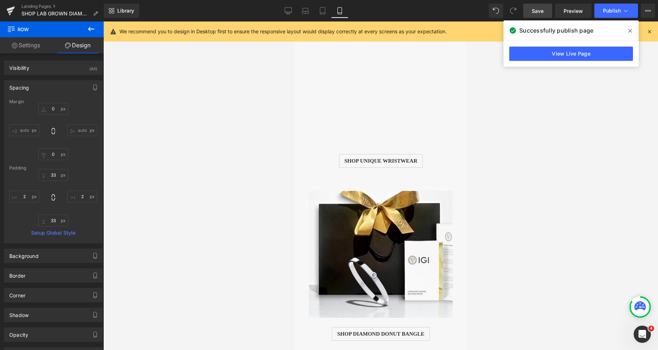
scroll to position [2036, 0]
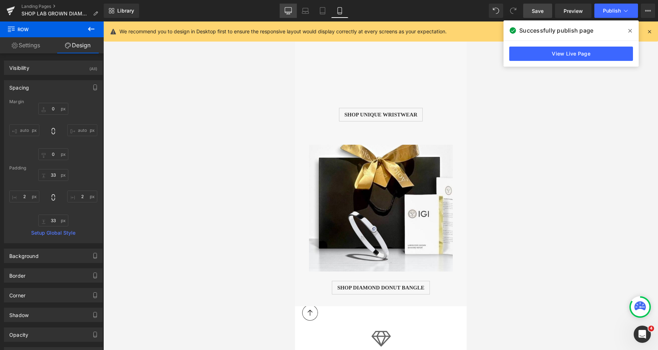
click at [285, 10] on icon at bounding box center [288, 10] width 7 height 7
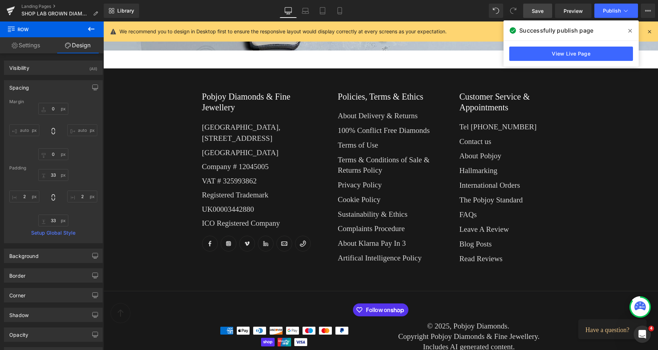
type input "0"
type input "16"
type input "125"
type input "35"
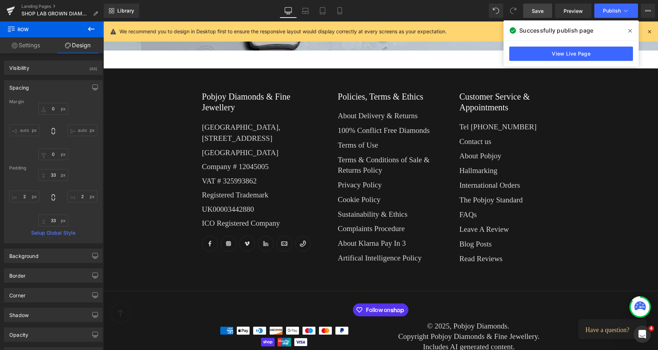
type input "136"
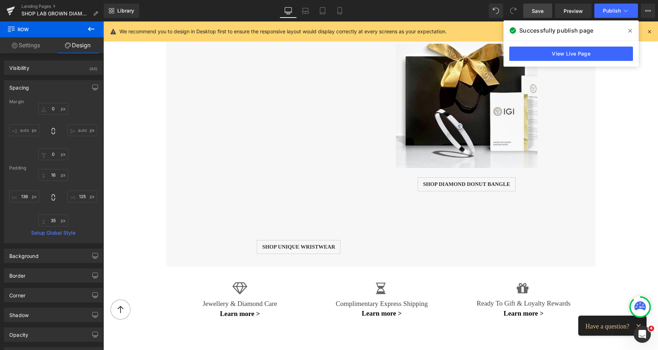
scroll to position [655, 0]
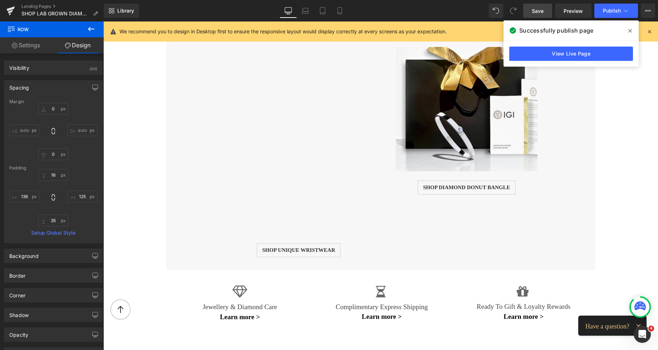
click at [533, 12] on span "Save" at bounding box center [538, 11] width 12 height 8
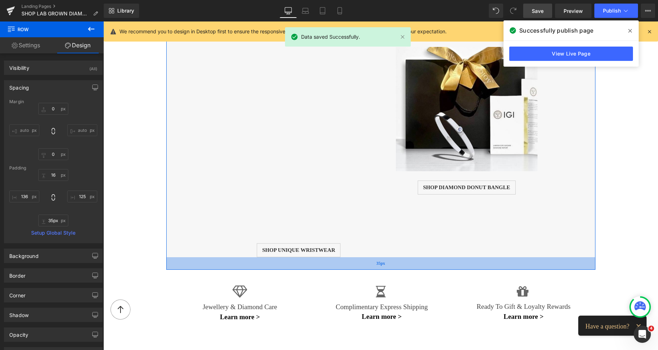
type input "43px"
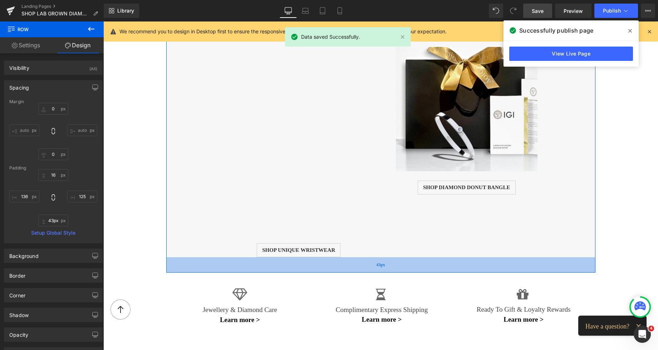
drag, startPoint x: 327, startPoint y: 254, endPoint x: 330, endPoint y: 257, distance: 4.3
click at [330, 257] on div "43px" at bounding box center [380, 264] width 429 height 15
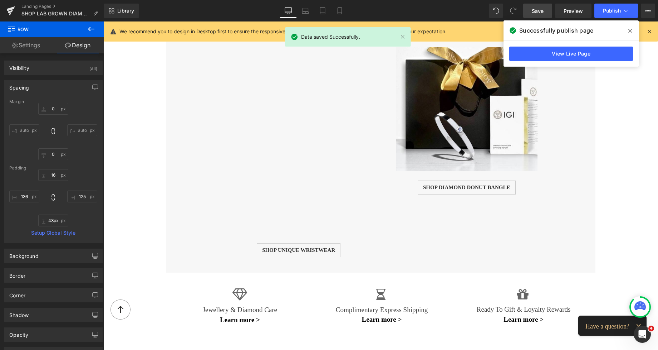
click at [540, 8] on span "Save" at bounding box center [538, 11] width 12 height 8
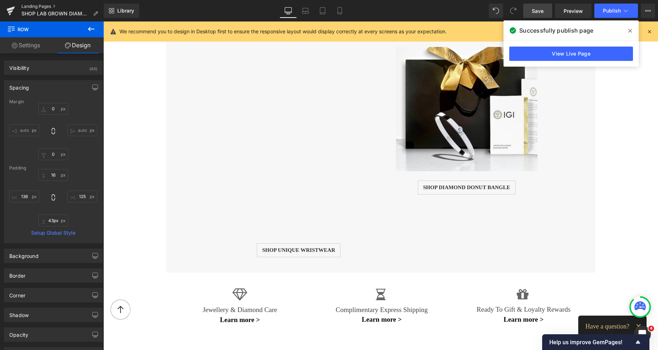
click at [36, 5] on link "Landing Pages" at bounding box center [62, 7] width 82 height 6
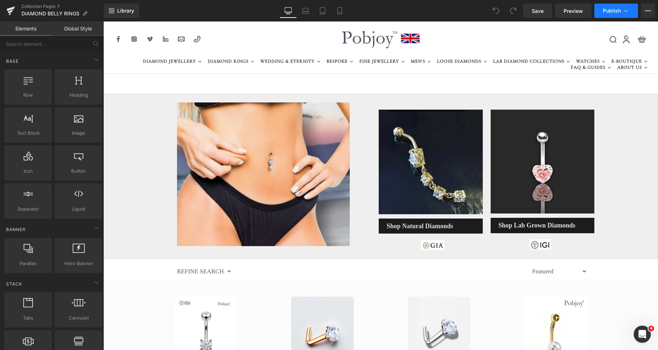
click at [610, 11] on span "Publish" at bounding box center [612, 11] width 18 height 6
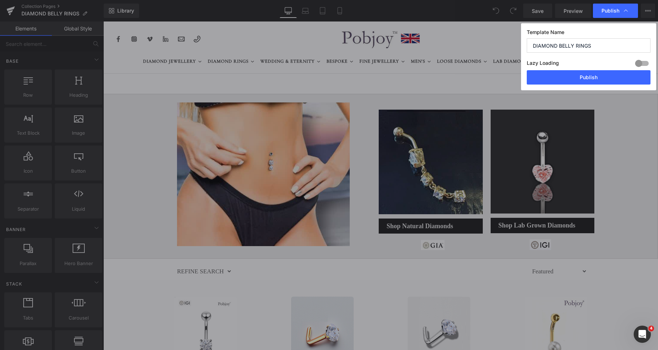
click at [595, 45] on input "DIAMOND BELLY RINGS" at bounding box center [589, 45] width 124 height 14
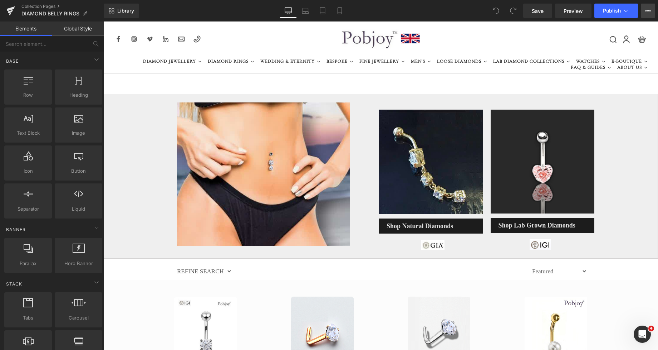
click at [646, 10] on icon at bounding box center [646, 10] width 2 height 1
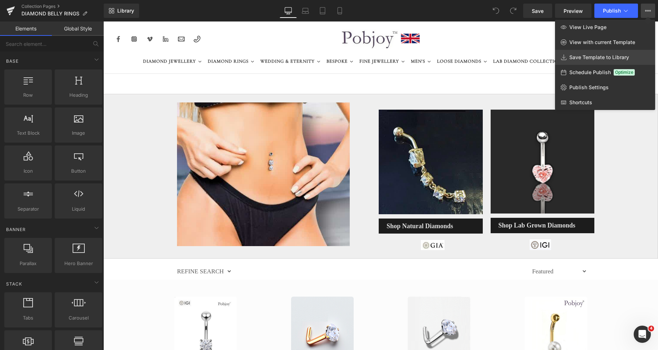
click at [600, 56] on span "Save Template to Library" at bounding box center [600, 57] width 60 height 6
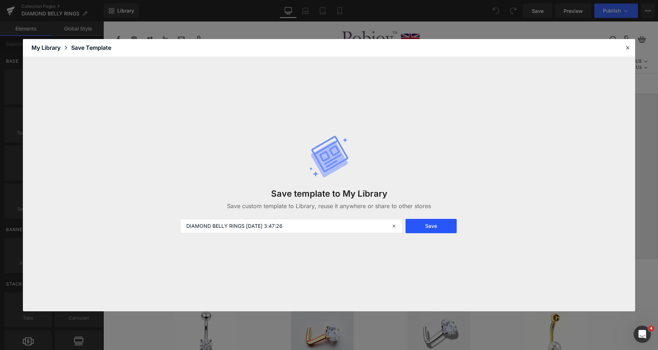
click at [432, 225] on button "Save" at bounding box center [431, 226] width 51 height 14
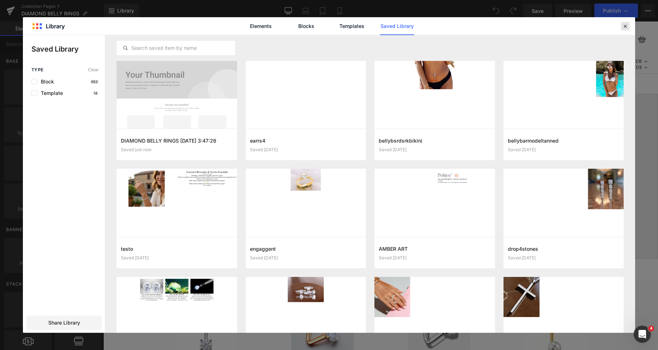
click at [624, 26] on icon at bounding box center [625, 26] width 6 height 6
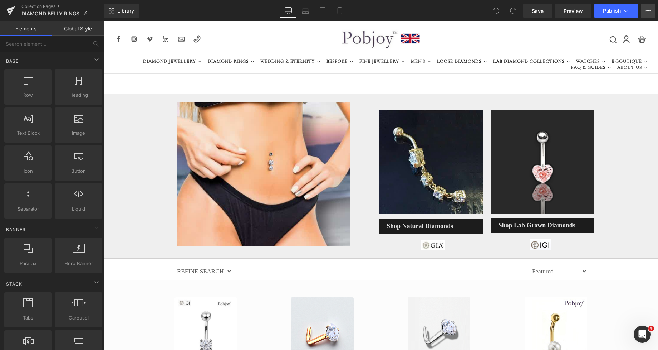
click at [648, 11] on icon at bounding box center [649, 10] width 2 height 1
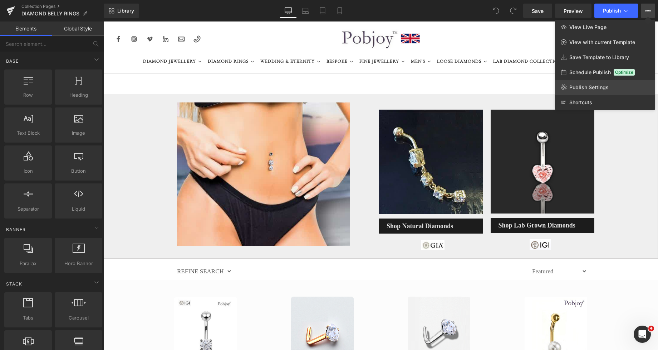
click at [586, 89] on span "Publish Settings" at bounding box center [589, 87] width 39 height 6
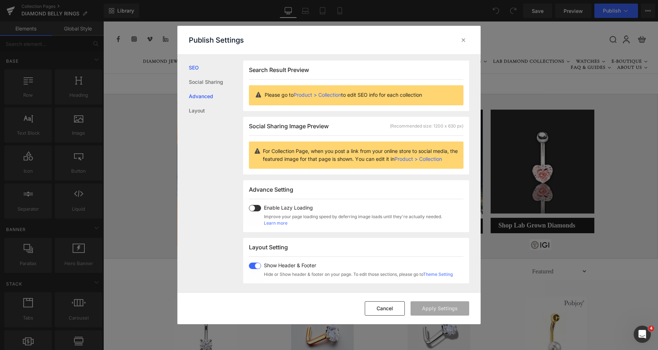
click at [205, 98] on link "Advanced" at bounding box center [216, 96] width 54 height 14
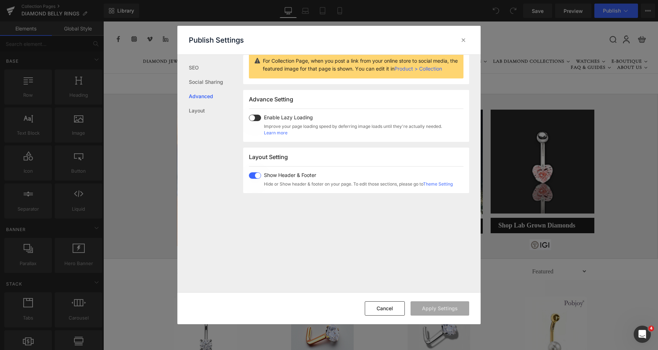
scroll to position [120, 0]
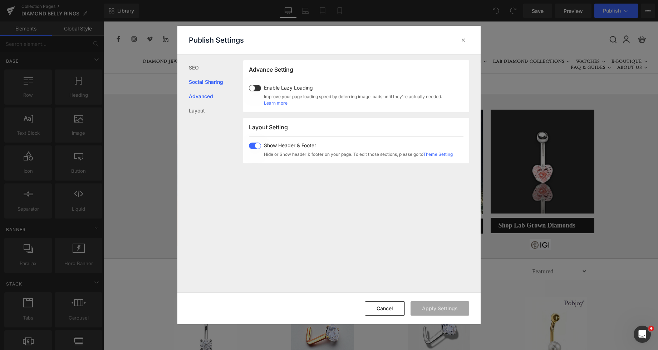
click at [207, 84] on link "Social Sharing" at bounding box center [216, 82] width 54 height 14
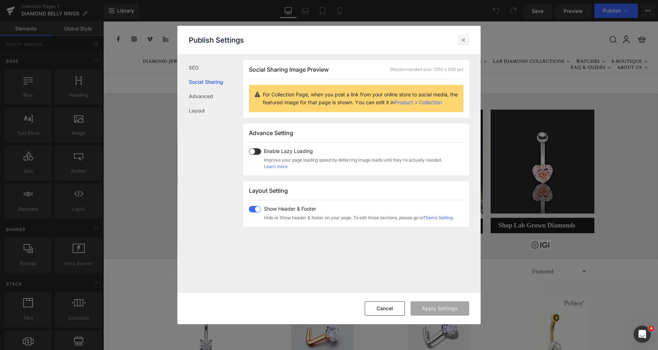
click at [461, 41] on icon at bounding box center [463, 39] width 7 height 7
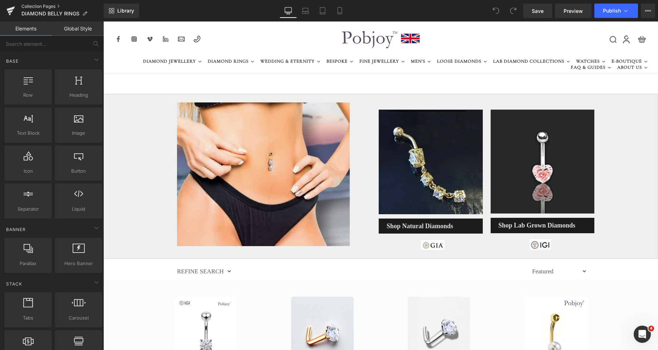
click at [48, 6] on link "Collection Pages" at bounding box center [62, 7] width 82 height 6
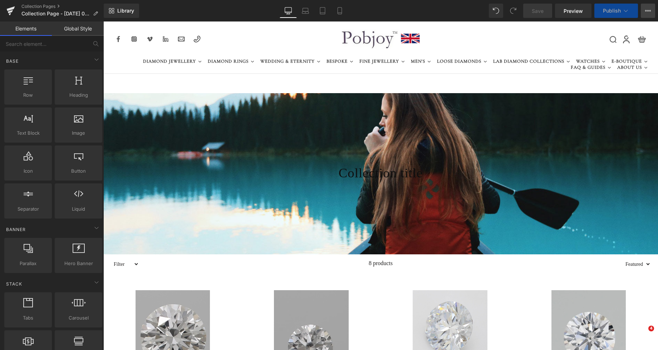
click at [647, 13] on icon at bounding box center [648, 11] width 6 height 6
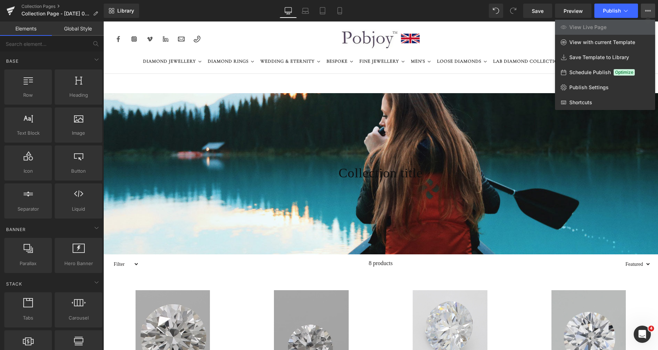
click at [240, 102] on div at bounding box center [380, 185] width 555 height 328
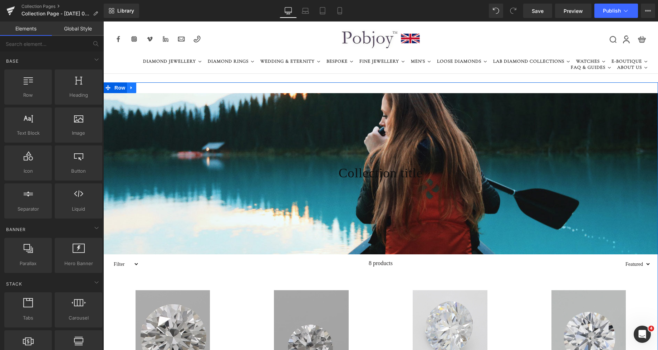
click at [131, 89] on icon at bounding box center [131, 87] width 1 height 3
click at [148, 88] on icon at bounding box center [150, 87] width 5 height 5
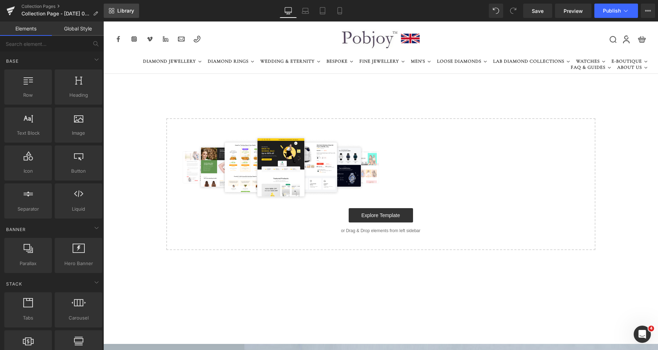
click at [128, 14] on link "Library" at bounding box center [121, 11] width 35 height 14
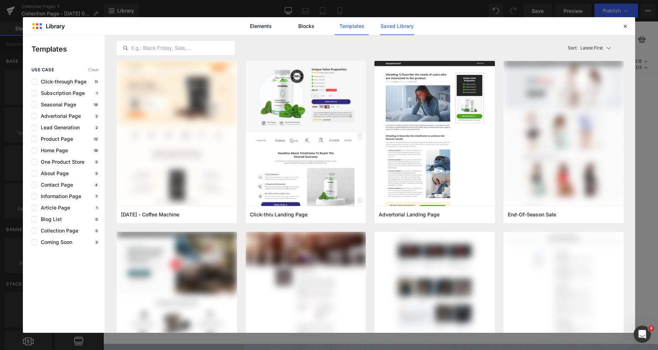
click at [399, 29] on link "Saved Library" at bounding box center [397, 26] width 34 height 18
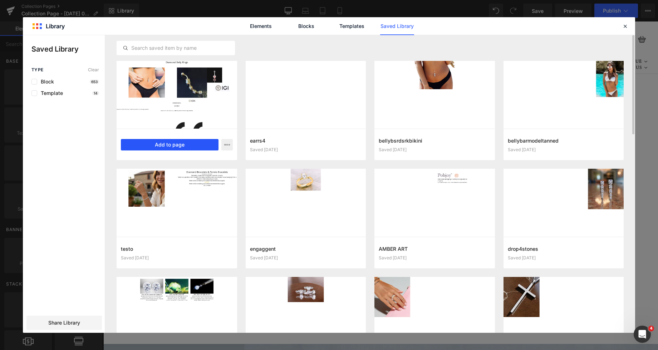
click at [185, 144] on button "Add to page" at bounding box center [170, 144] width 98 height 11
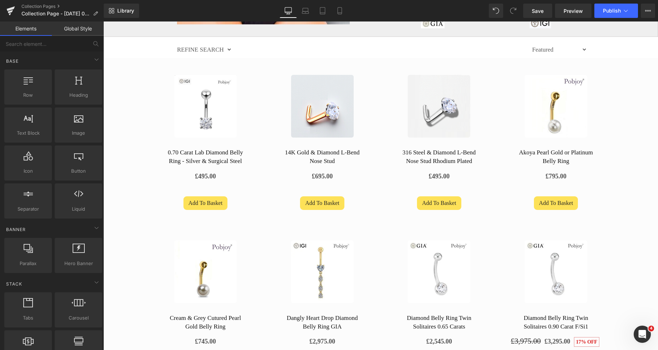
scroll to position [78, 0]
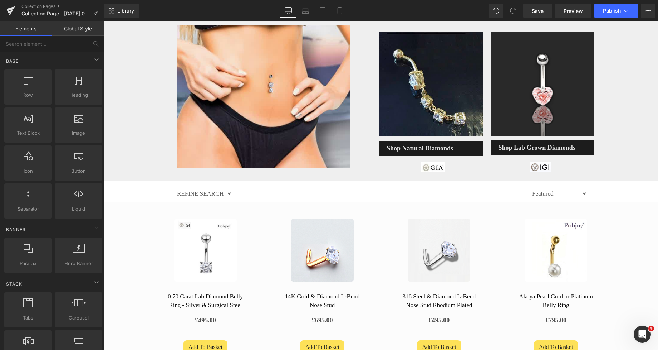
drag, startPoint x: 655, startPoint y: 50, endPoint x: 738, endPoint y: 41, distance: 83.2
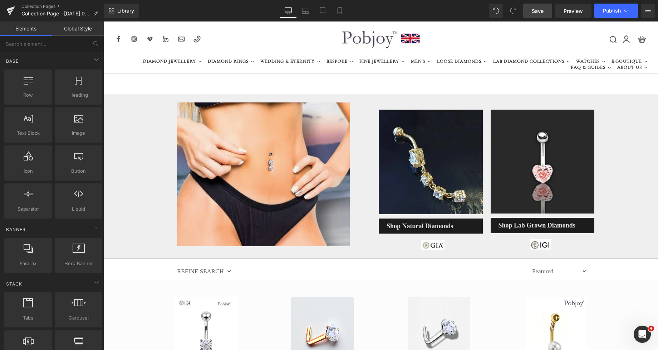
click at [538, 11] on span "Save" at bounding box center [538, 11] width 12 height 8
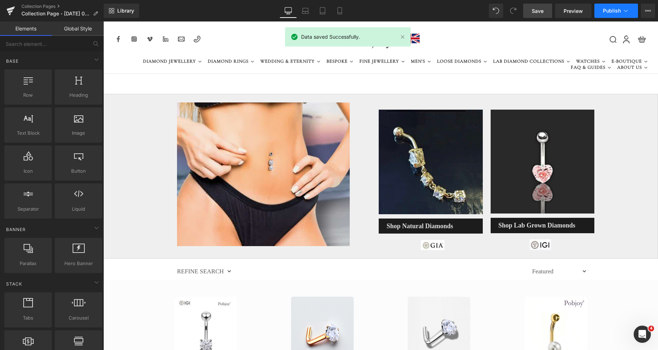
click at [608, 10] on span "Publish" at bounding box center [612, 11] width 18 height 6
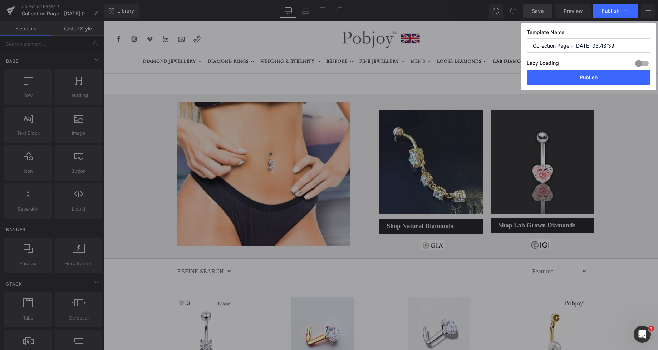
drag, startPoint x: 617, startPoint y: 44, endPoint x: 526, endPoint y: 49, distance: 91.4
click at [526, 49] on div "Template Name Collection Page - Oct 12, 03:48:39 Lazy Loading Build Upgrade pla…" at bounding box center [588, 56] width 135 height 67
drag, startPoint x: 610, startPoint y: 45, endPoint x: 528, endPoint y: 43, distance: 81.6
click at [529, 43] on input "ALL DIAMOND BELLY RINGS" at bounding box center [589, 45] width 124 height 14
type input "ALL DIAMOND BELLY RINGS"
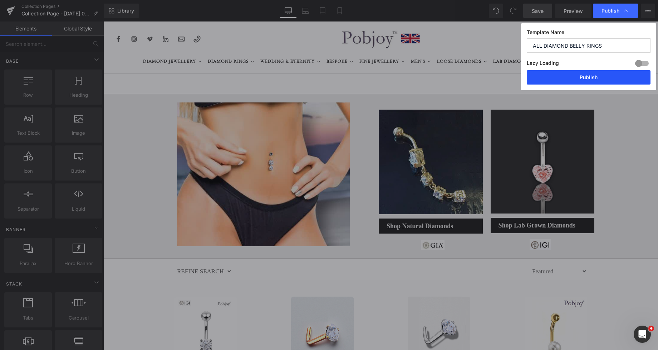
drag, startPoint x: 577, startPoint y: 77, endPoint x: 257, endPoint y: 94, distance: 320.3
click at [577, 77] on button "Publish" at bounding box center [589, 77] width 124 height 14
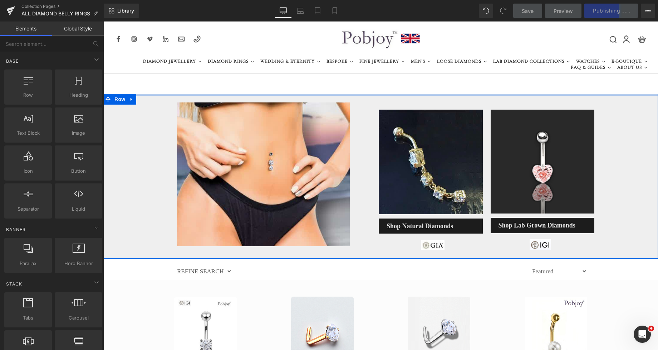
click at [363, 95] on div at bounding box center [380, 95] width 555 height 2
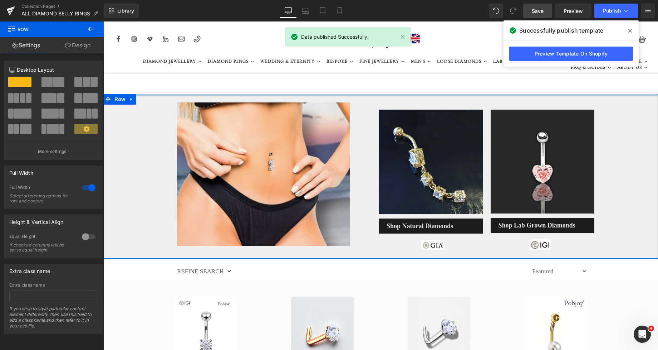
click at [369, 94] on div at bounding box center [380, 95] width 555 height 2
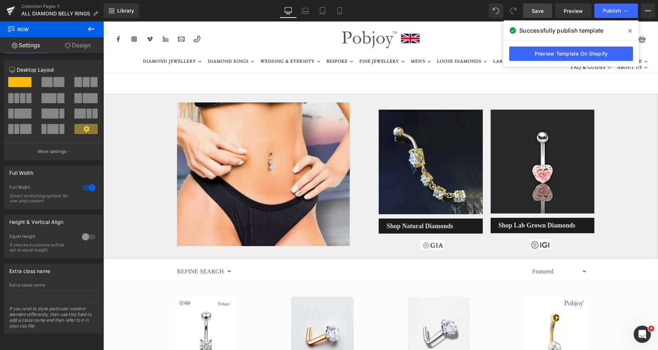
click at [91, 33] on icon at bounding box center [91, 29] width 9 height 9
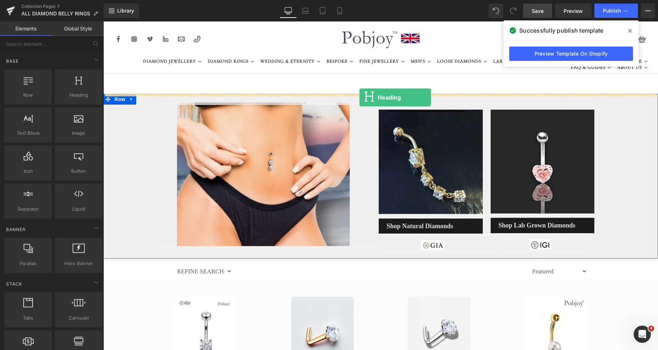
drag, startPoint x: 174, startPoint y: 106, endPoint x: 360, endPoint y: 97, distance: 185.5
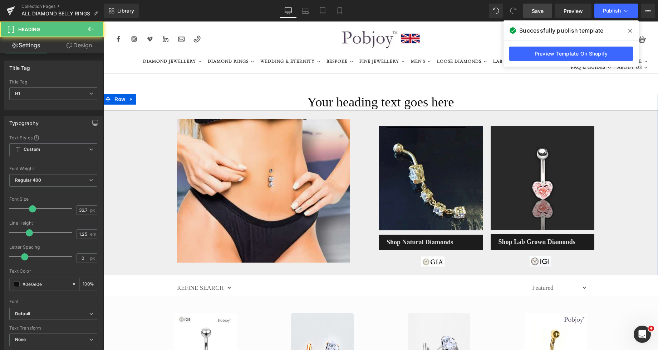
click at [356, 98] on h1 "Your heading text goes here" at bounding box center [380, 102] width 555 height 16
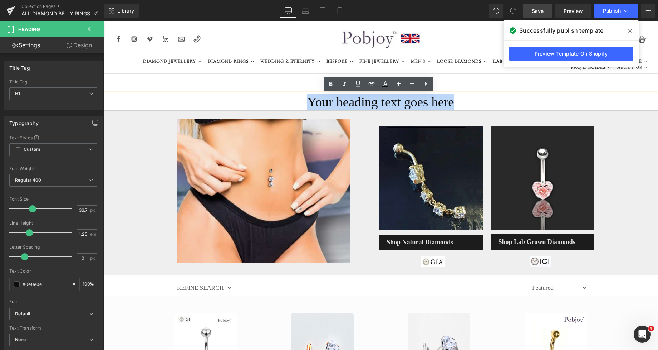
drag, startPoint x: 451, startPoint y: 102, endPoint x: 309, endPoint y: 98, distance: 142.4
click at [309, 98] on h1 "Your heading text goes here" at bounding box center [380, 102] width 555 height 16
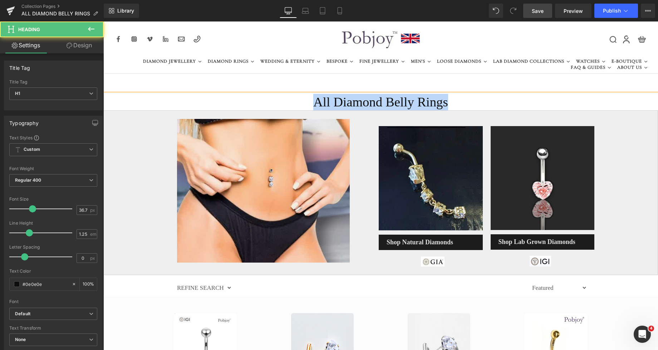
drag, startPoint x: 441, startPoint y: 103, endPoint x: 292, endPoint y: 105, distance: 149.9
click at [305, 100] on h1 "All Diamond Belly Rings" at bounding box center [380, 102] width 555 height 16
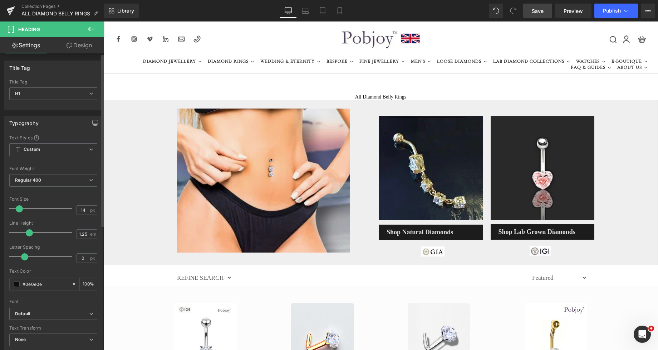
type input "10"
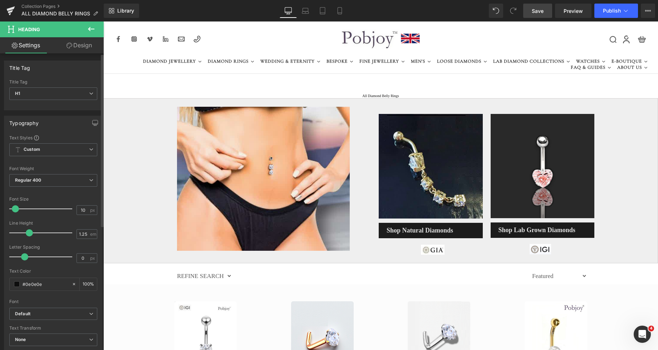
drag, startPoint x: 31, startPoint y: 209, endPoint x: 15, endPoint y: 208, distance: 16.1
click at [15, 208] on span at bounding box center [15, 208] width 7 height 7
click at [16, 282] on span at bounding box center [17, 284] width 6 height 6
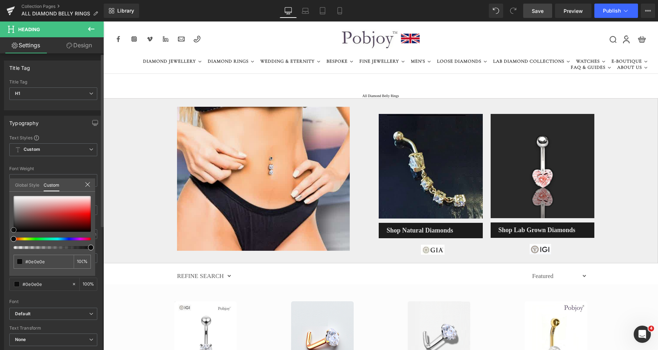
type input "#111111"
type input "#a8a8a8"
type input "#ffffff"
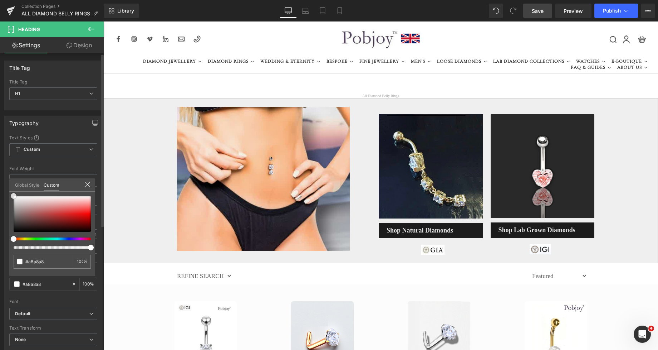
type input "#ffffff"
drag, startPoint x: 14, startPoint y: 230, endPoint x: 8, endPoint y: 186, distance: 44.1
click at [8, 186] on div "Typography Text Styles Custom Custom Setup Global Style Custom Setup Global Sty…" at bounding box center [53, 233] width 107 height 246
click at [538, 10] on span "Save" at bounding box center [538, 11] width 12 height 8
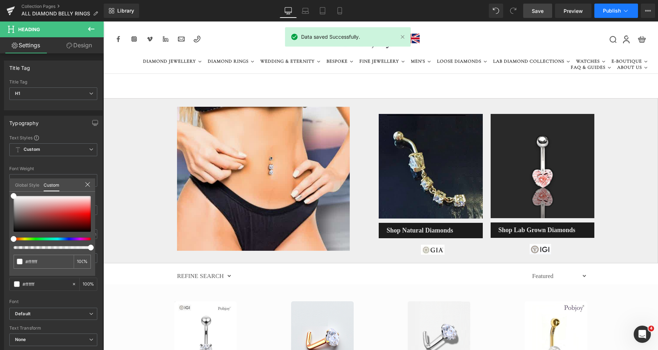
click at [608, 13] on span "Publish" at bounding box center [612, 11] width 18 height 6
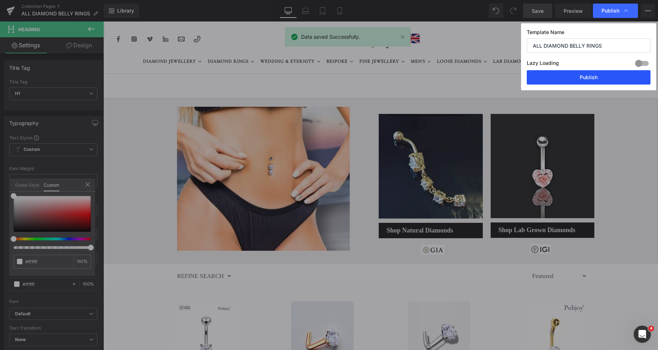
drag, startPoint x: 582, startPoint y: 76, endPoint x: 495, endPoint y: 19, distance: 104.3
click at [582, 76] on button "Publish" at bounding box center [589, 77] width 124 height 14
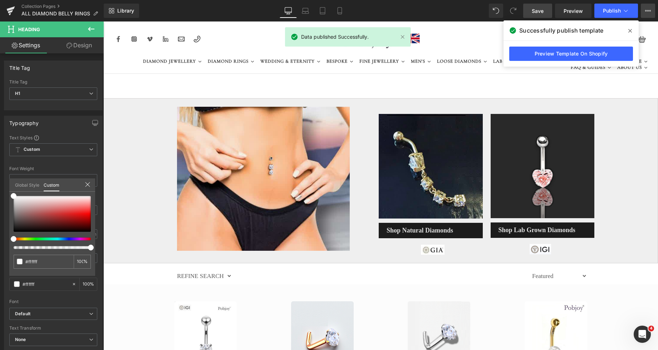
click at [644, 12] on button "View Live Page View with current Template Save Template to Library Schedule Pub…" at bounding box center [648, 11] width 14 height 14
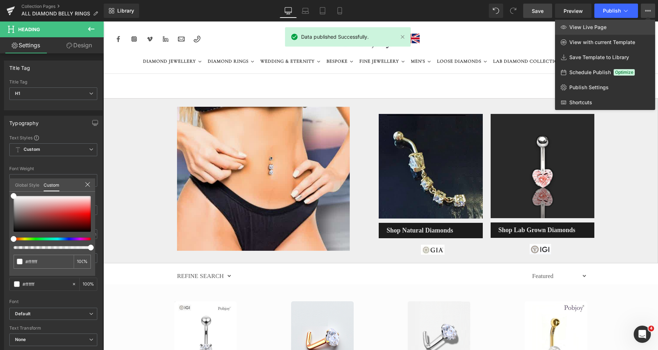
click at [614, 24] on link "View Live Page" at bounding box center [605, 27] width 100 height 15
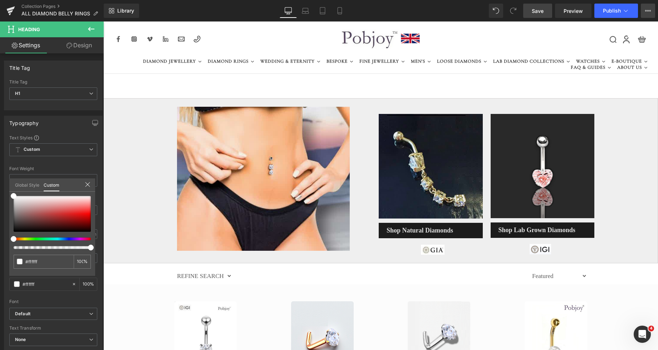
click at [645, 10] on icon at bounding box center [648, 11] width 6 height 6
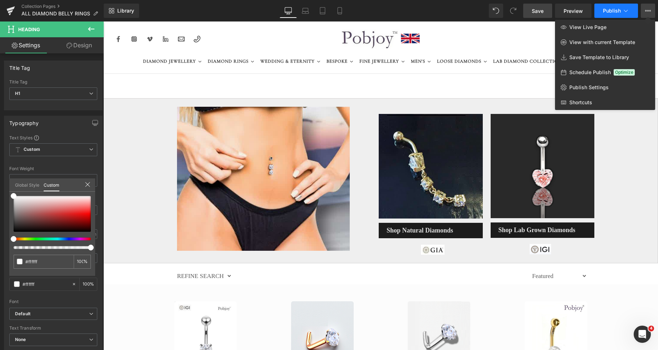
click at [626, 13] on icon at bounding box center [625, 10] width 7 height 7
click at [589, 87] on span "Publish Settings" at bounding box center [589, 87] width 39 height 6
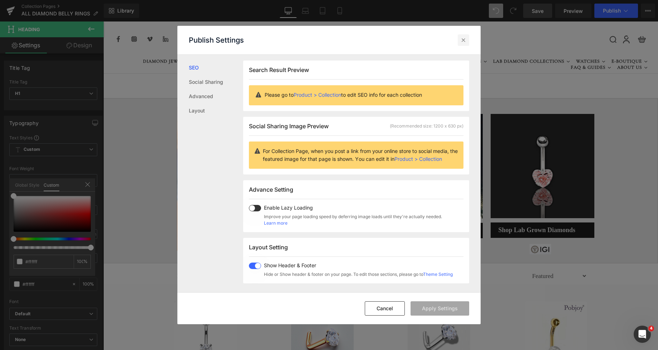
click at [464, 41] on icon at bounding box center [463, 39] width 7 height 7
